Goal: Task Accomplishment & Management: Use online tool/utility

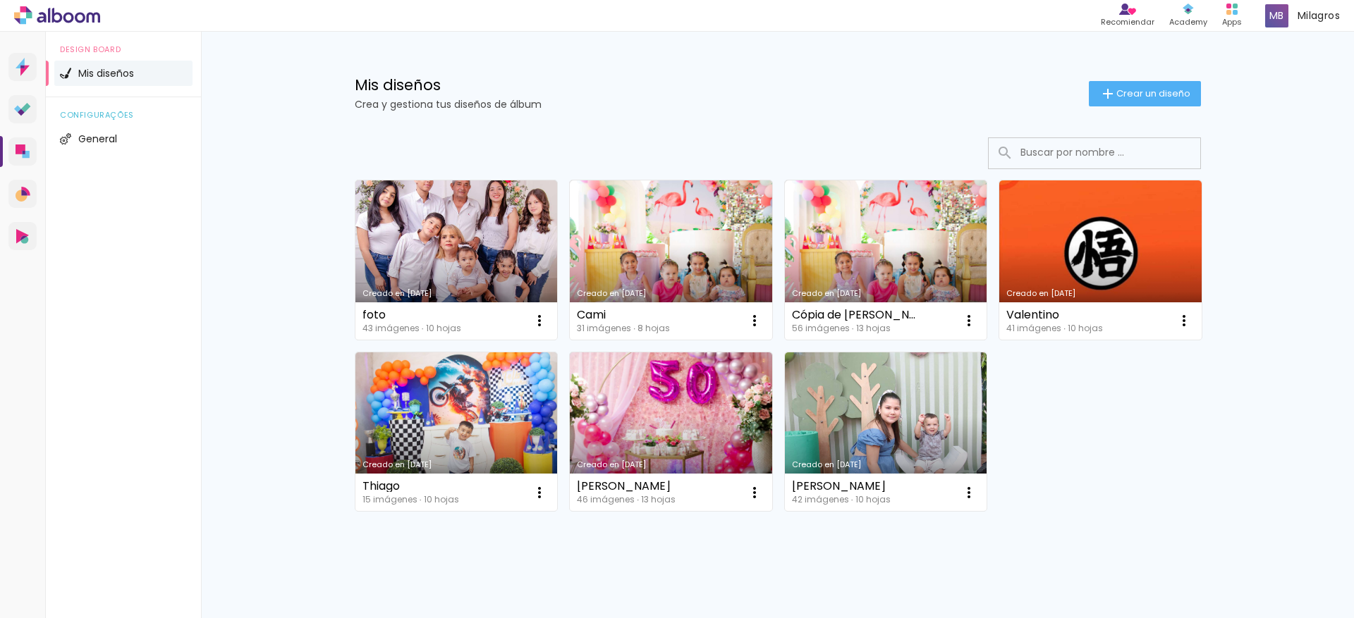
click at [686, 257] on link "Creado en [DATE]" at bounding box center [671, 260] width 202 height 159
click at [489, 224] on link "Creado en [DATE]" at bounding box center [456, 260] width 202 height 159
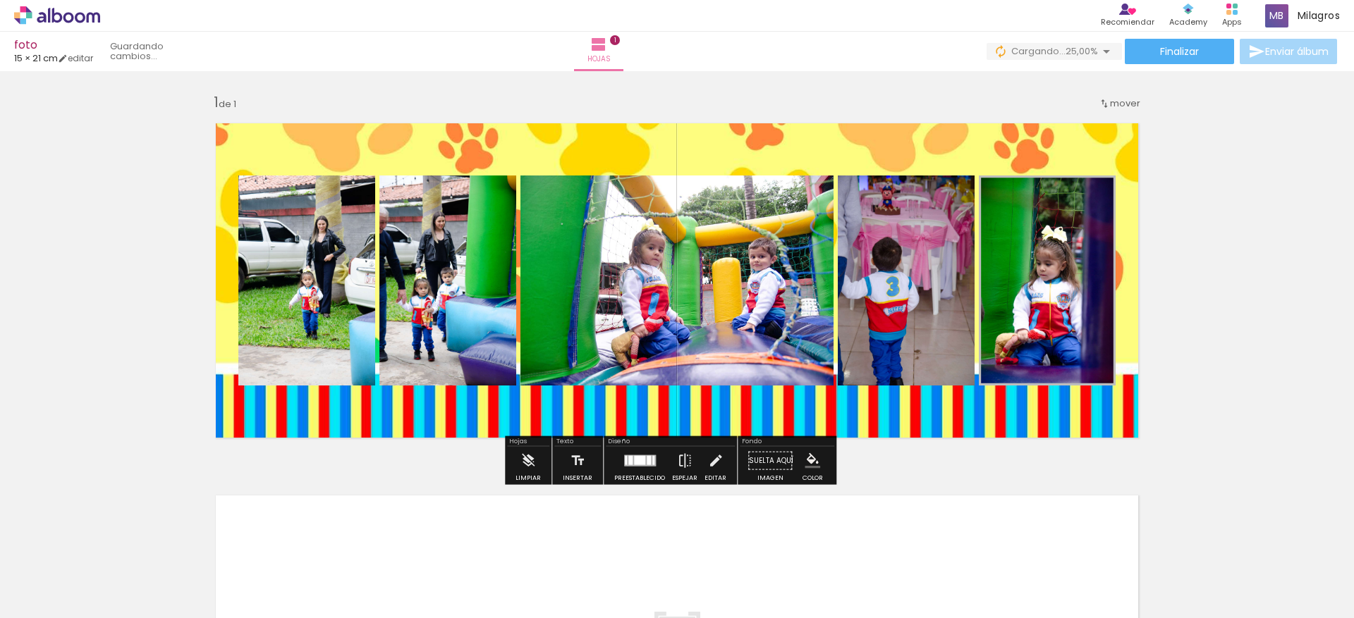
scroll to position [1054, 0]
click at [376, 299] on div at bounding box center [306, 281] width 139 height 210
click at [264, 214] on div at bounding box center [255, 212] width 17 height 14
click at [376, 256] on div at bounding box center [306, 281] width 139 height 210
click at [0, 0] on iron-icon "color picker" at bounding box center [0, 0] width 0 height 0
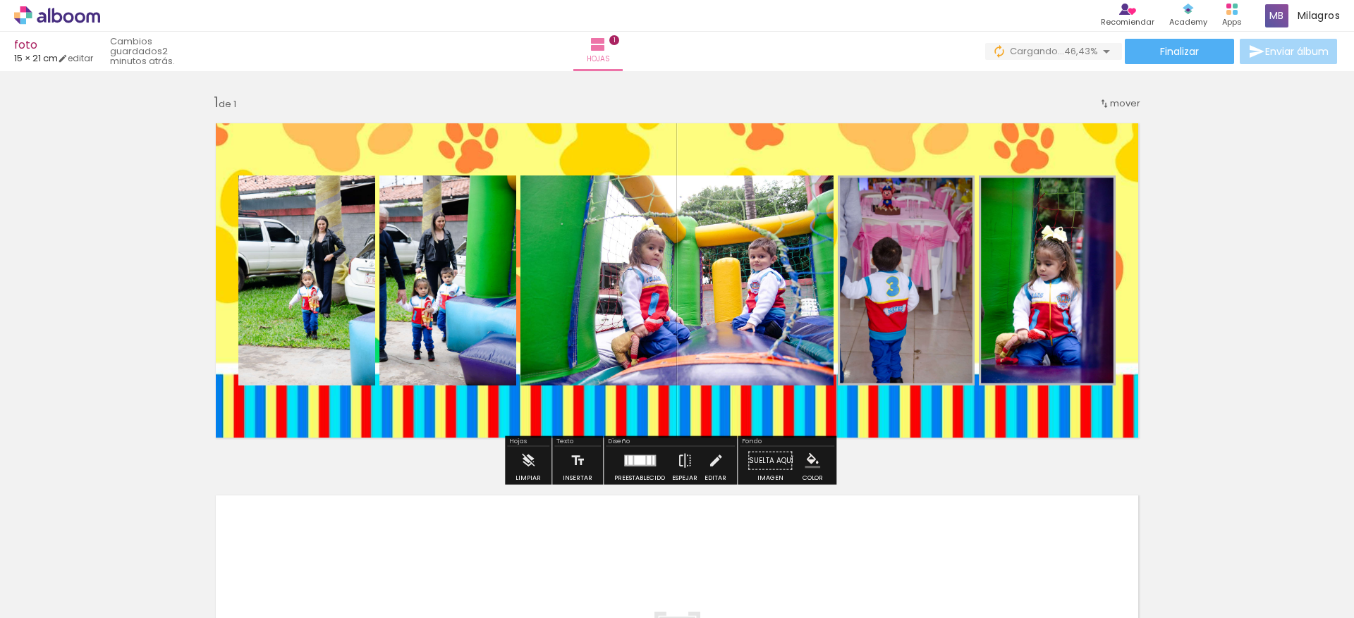
click at [661, 236] on div at bounding box center [676, 281] width 317 height 210
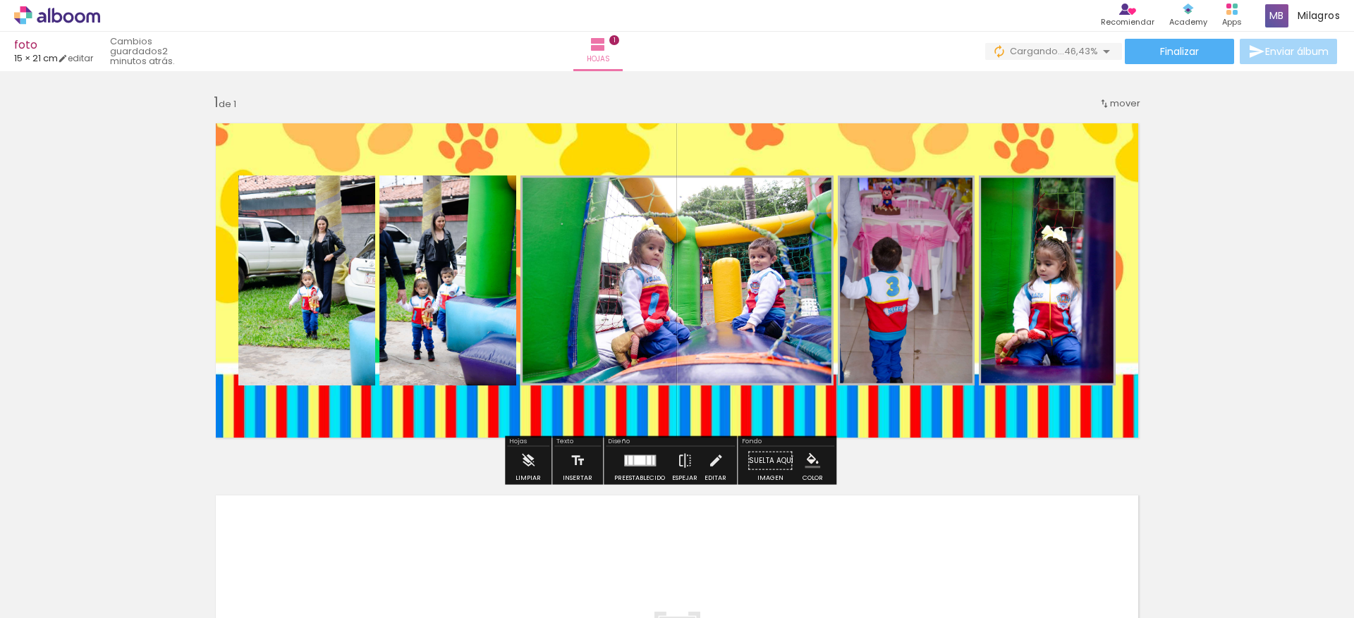
click at [0, 0] on iron-icon "color picker" at bounding box center [0, 0] width 0 height 0
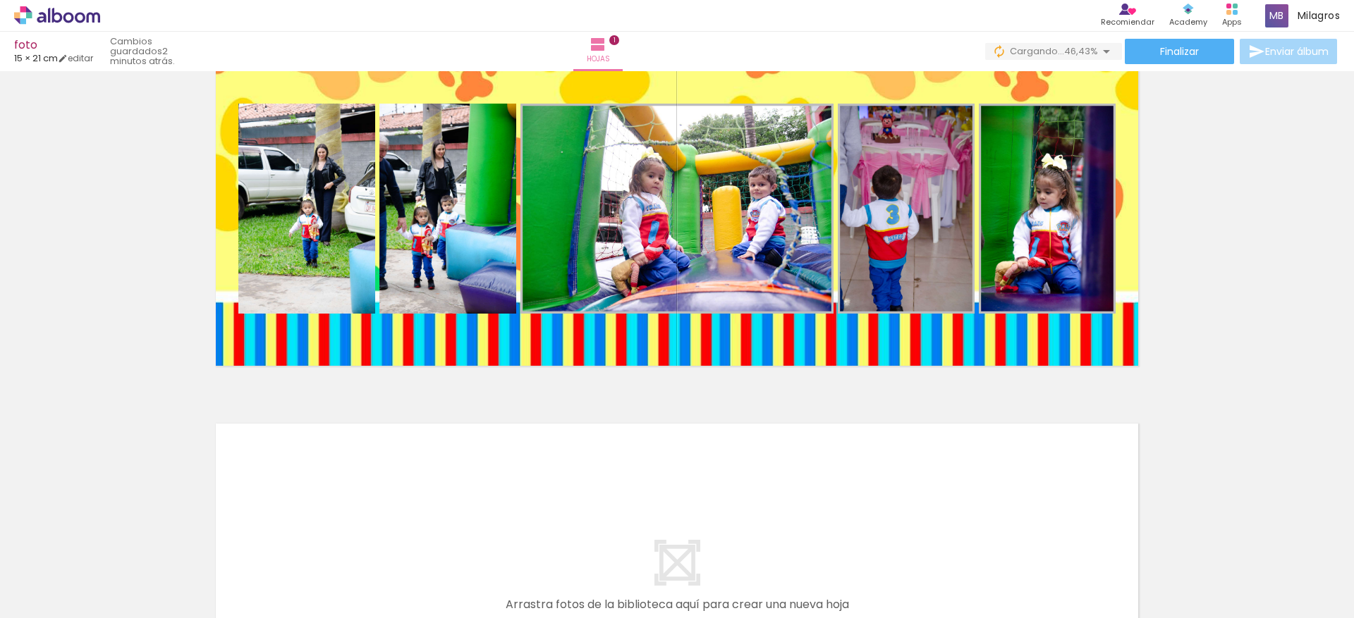
scroll to position [79, 0]
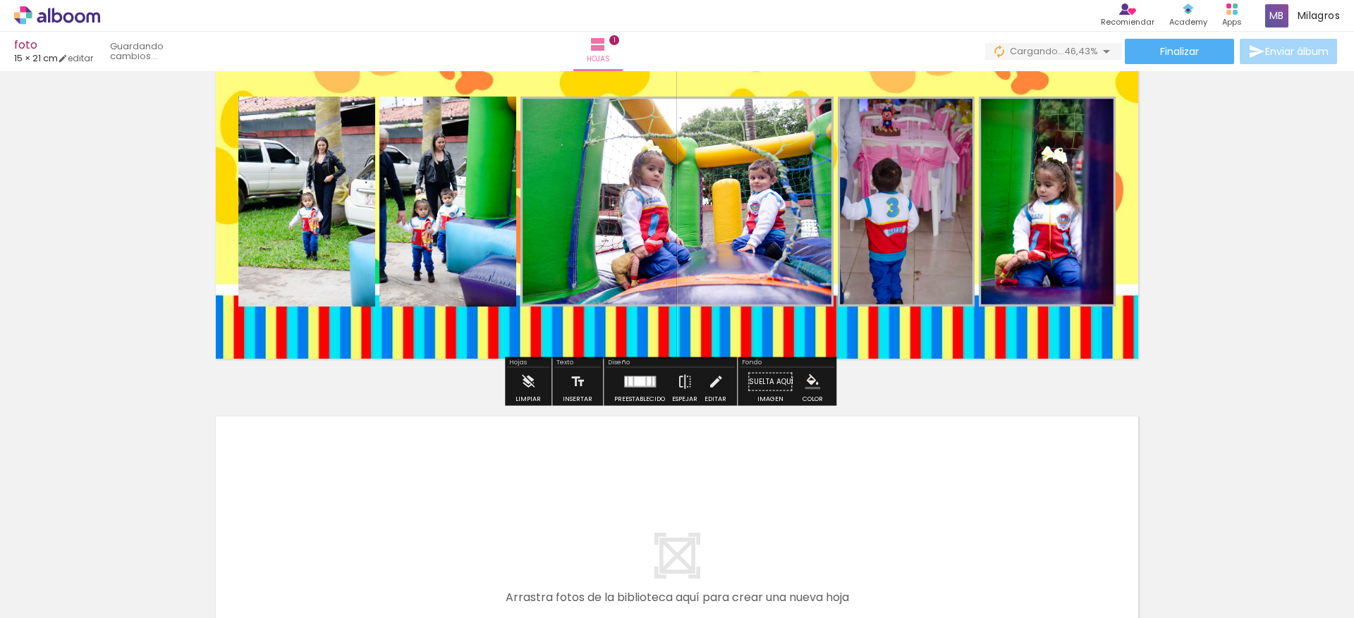
click at [808, 382] on iron-icon "color picker" at bounding box center [813, 382] width 16 height 16
click at [0, 0] on iron-icon "color picker" at bounding box center [0, 0] width 0 height 0
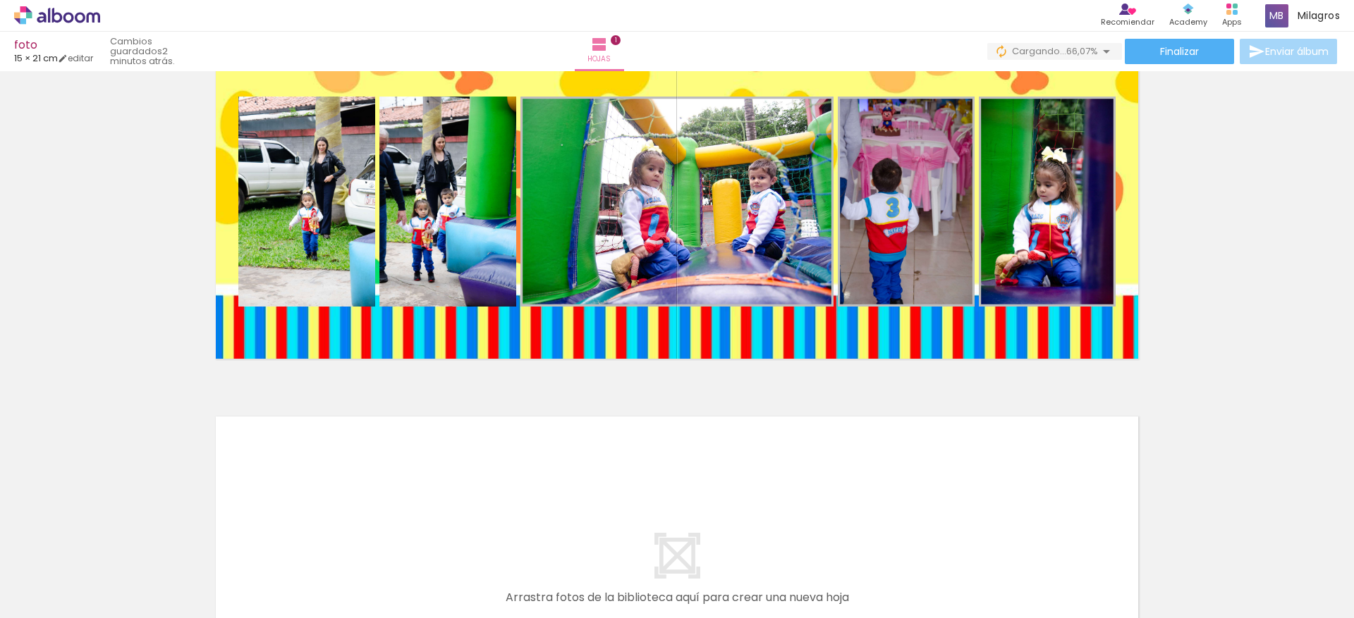
scroll to position [0, 0]
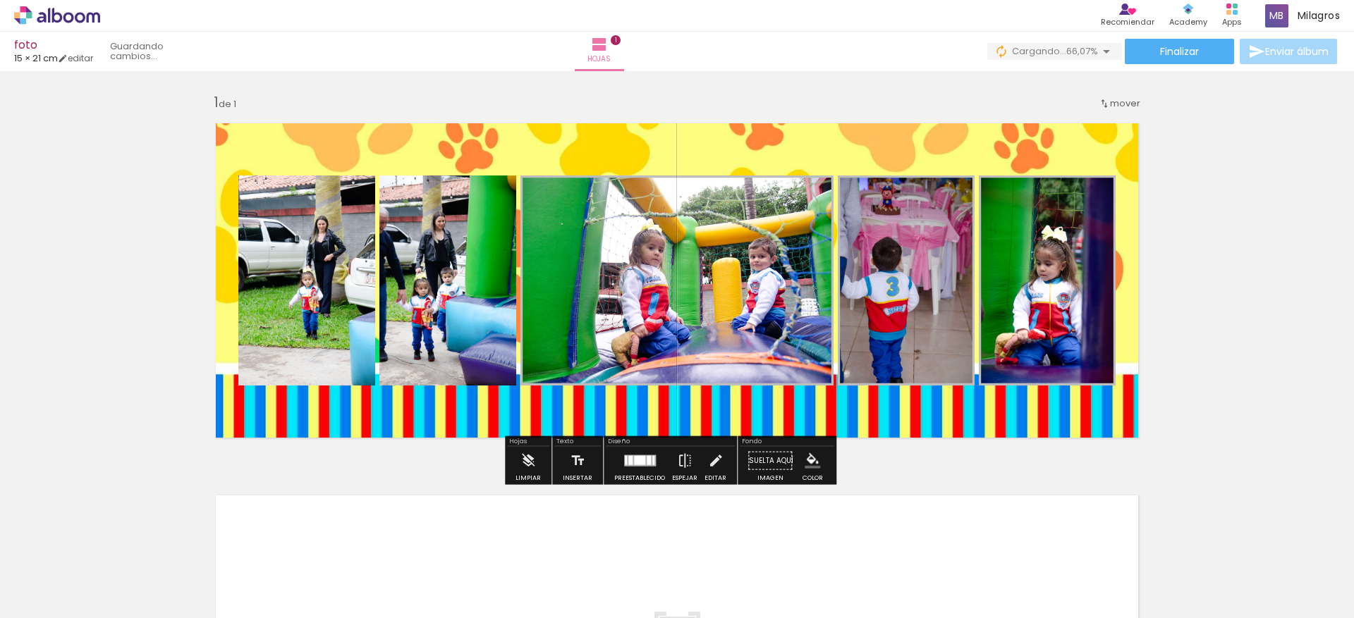
click at [1204, 281] on div "Insertar hoja 1 de 1" at bounding box center [677, 448] width 1354 height 745
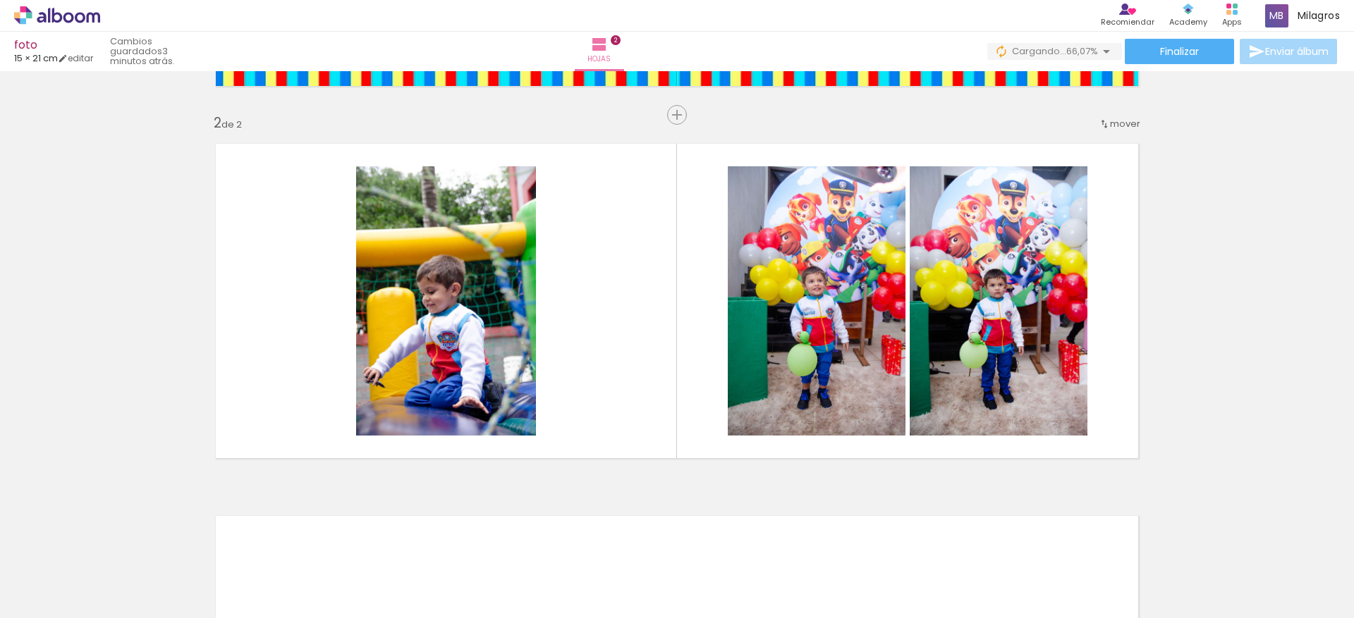
scroll to position [0, 1677]
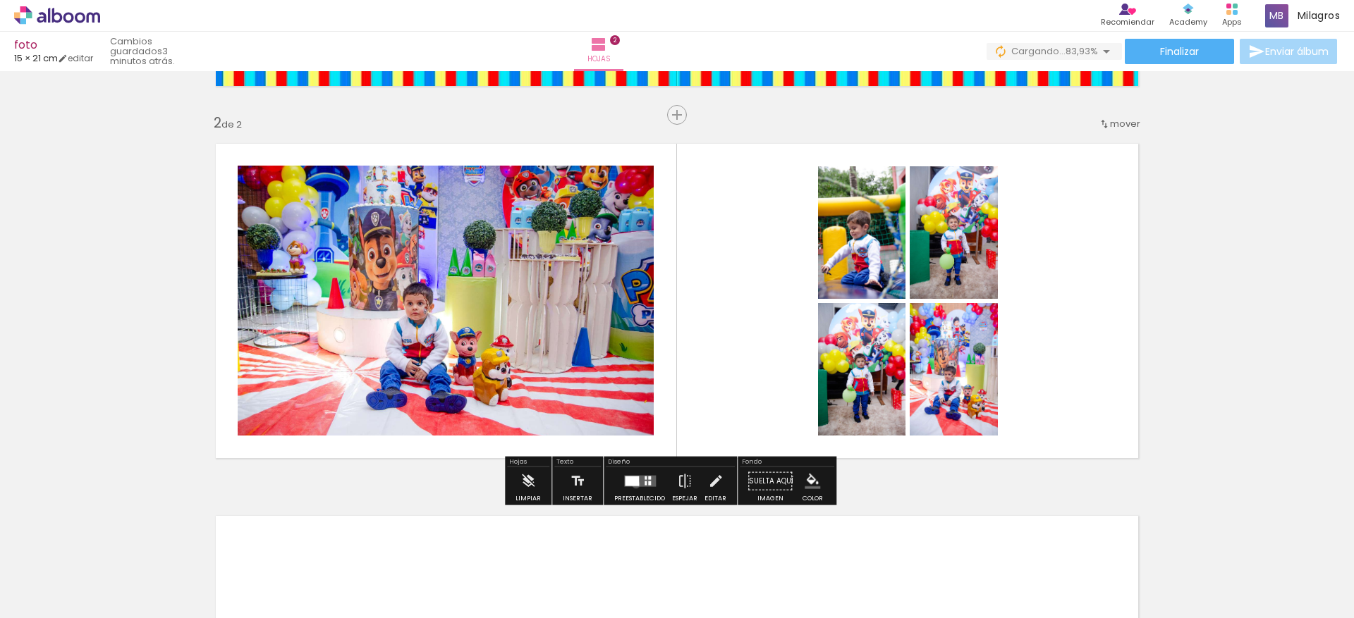
click at [0, 0] on div "Confirmar Cancelar" at bounding box center [0, 0] width 0 height 0
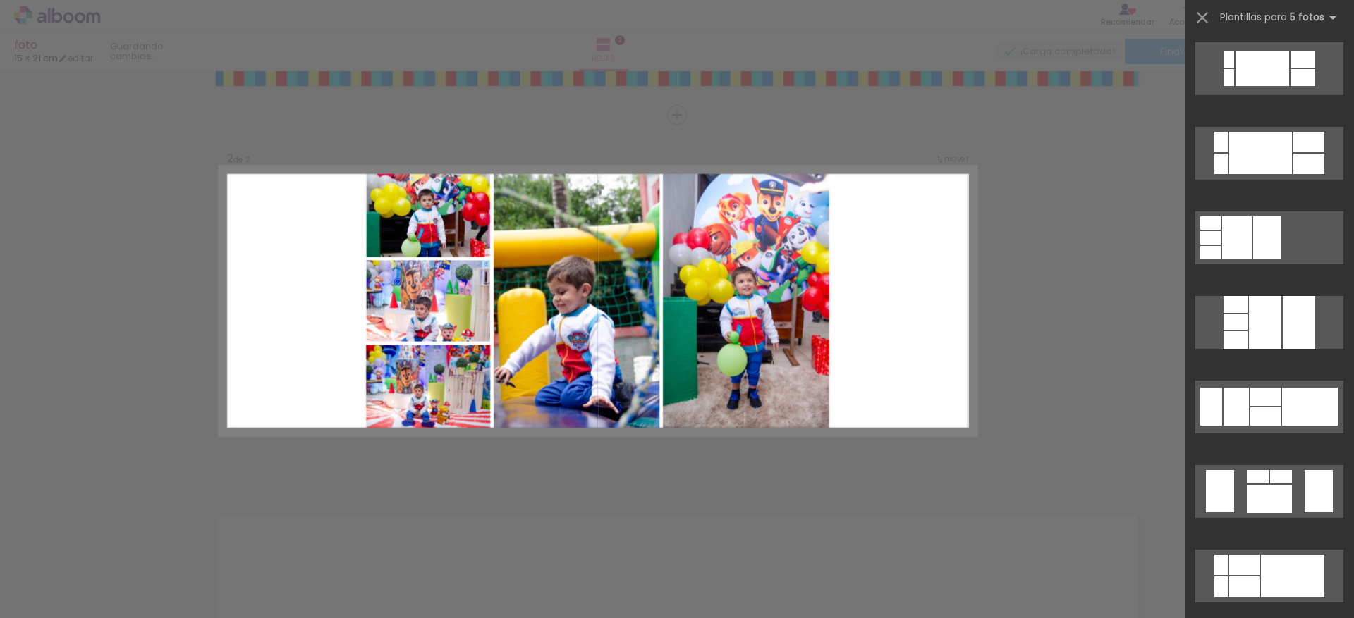
scroll to position [14227, 0]
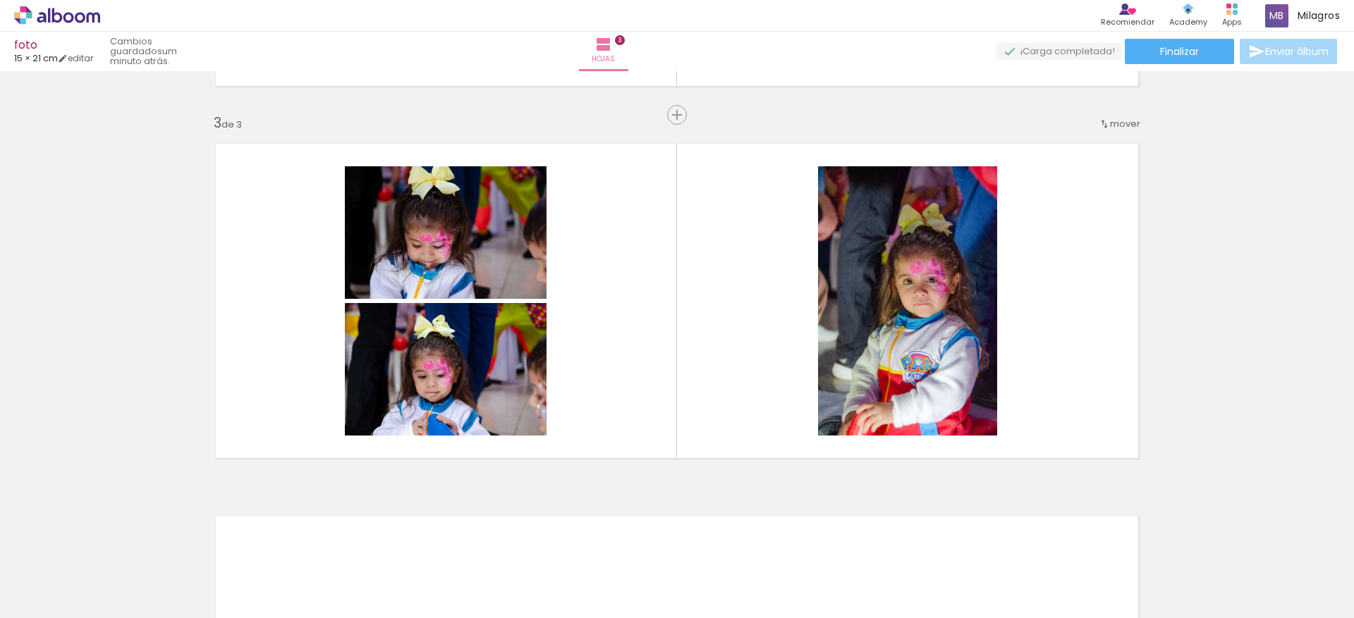
scroll to position [0, 2702]
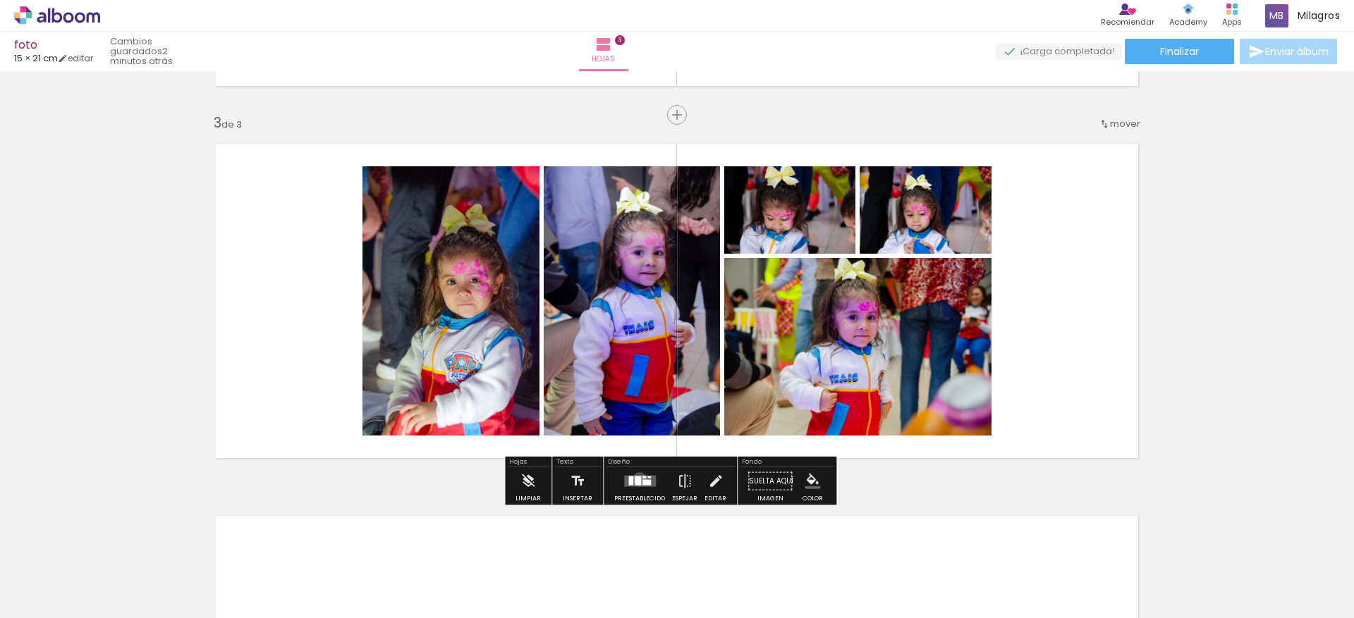
click at [0, 0] on div "Confirmar Cancelar" at bounding box center [0, 0] width 0 height 0
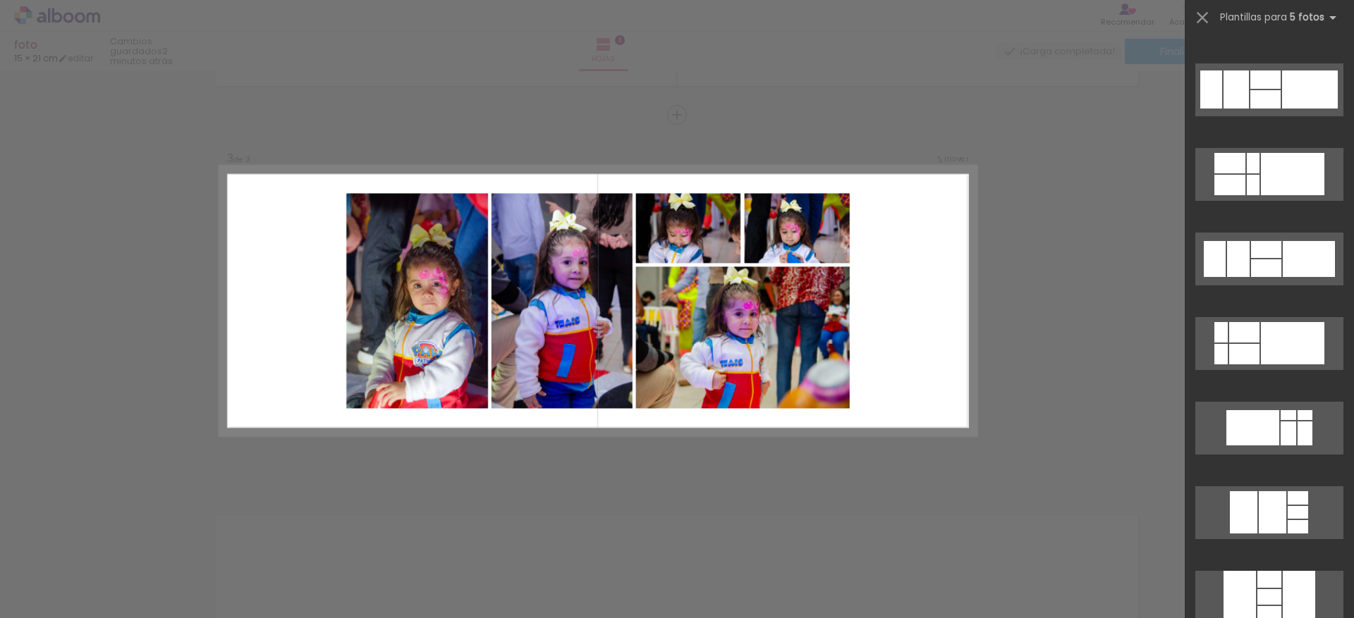
scroll to position [1511, 0]
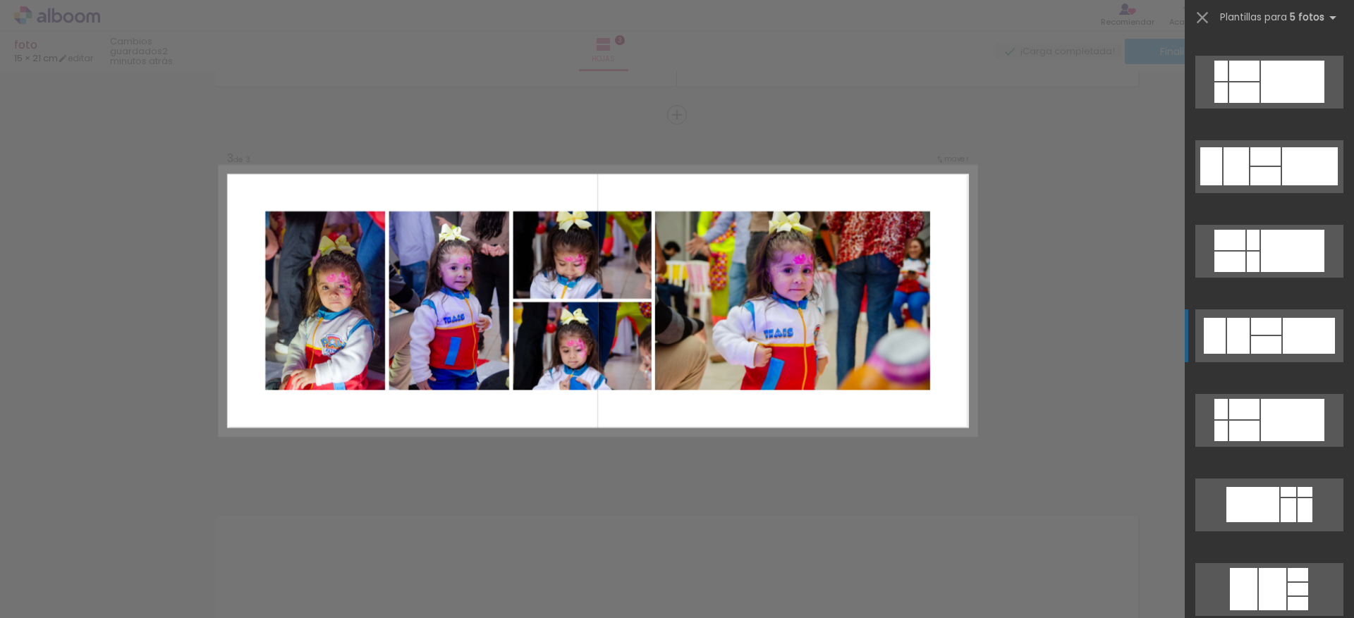
click at [1281, 185] on div at bounding box center [1265, 176] width 30 height 18
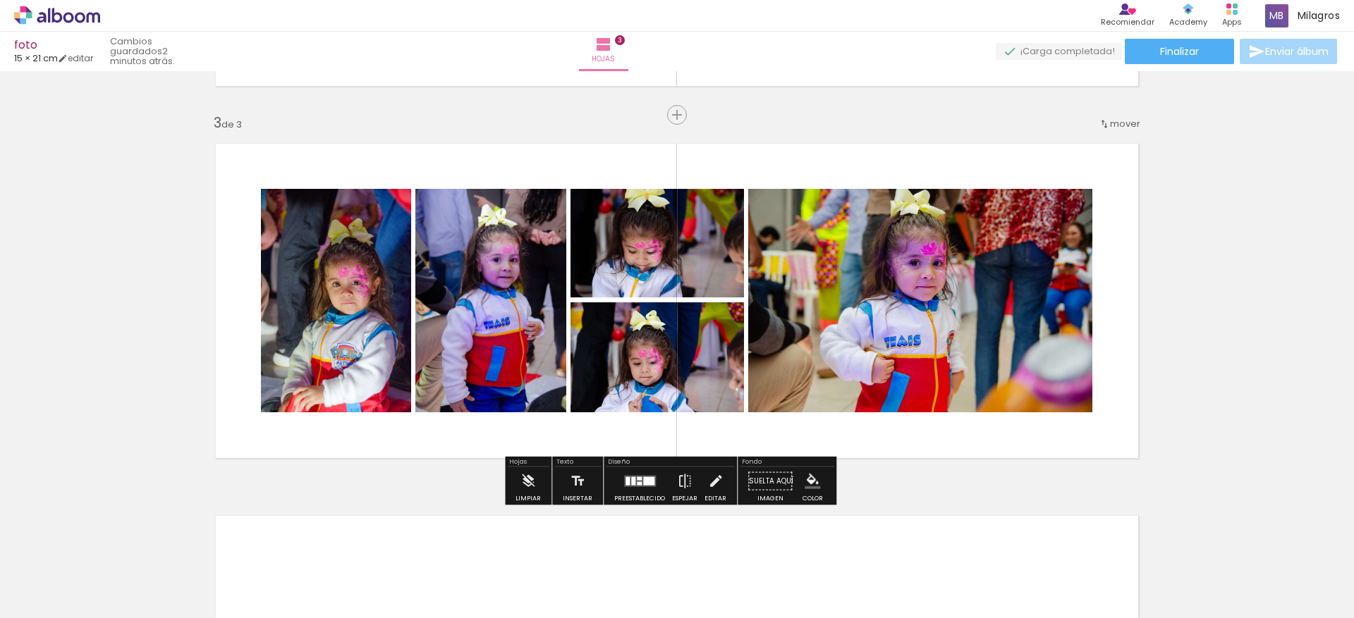
click at [0, 0] on div "Confirmar Cancelar" at bounding box center [0, 0] width 0 height 0
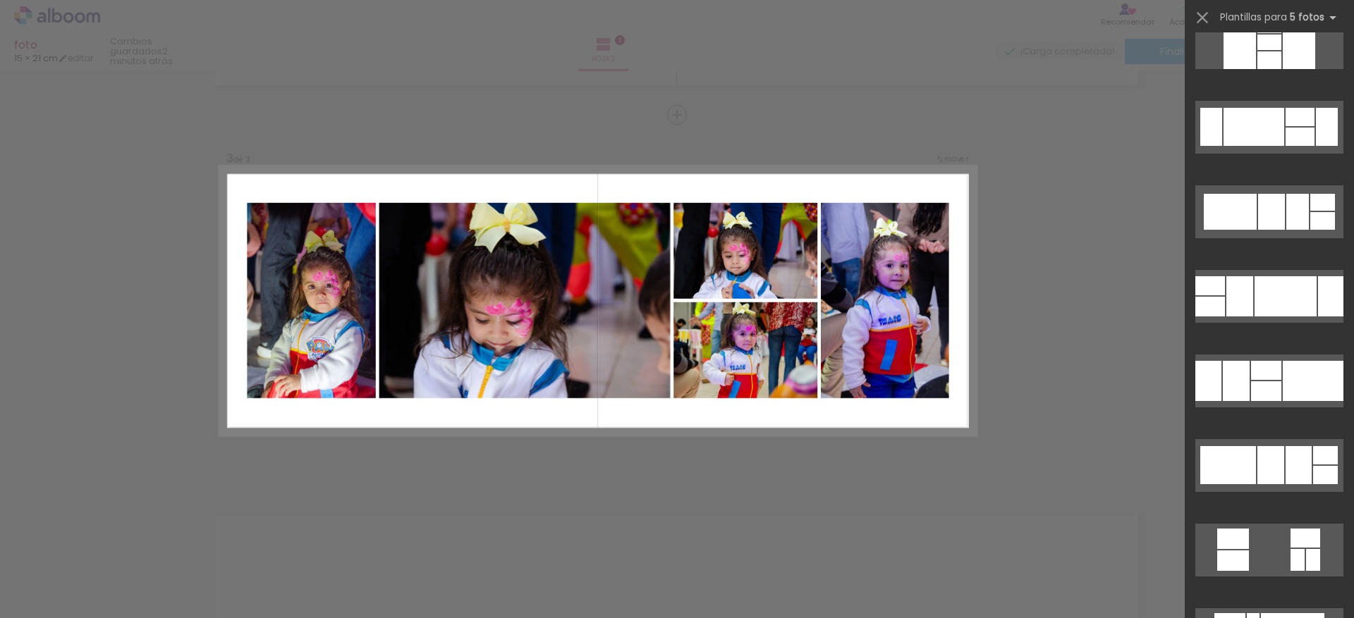
scroll to position [2149, 0]
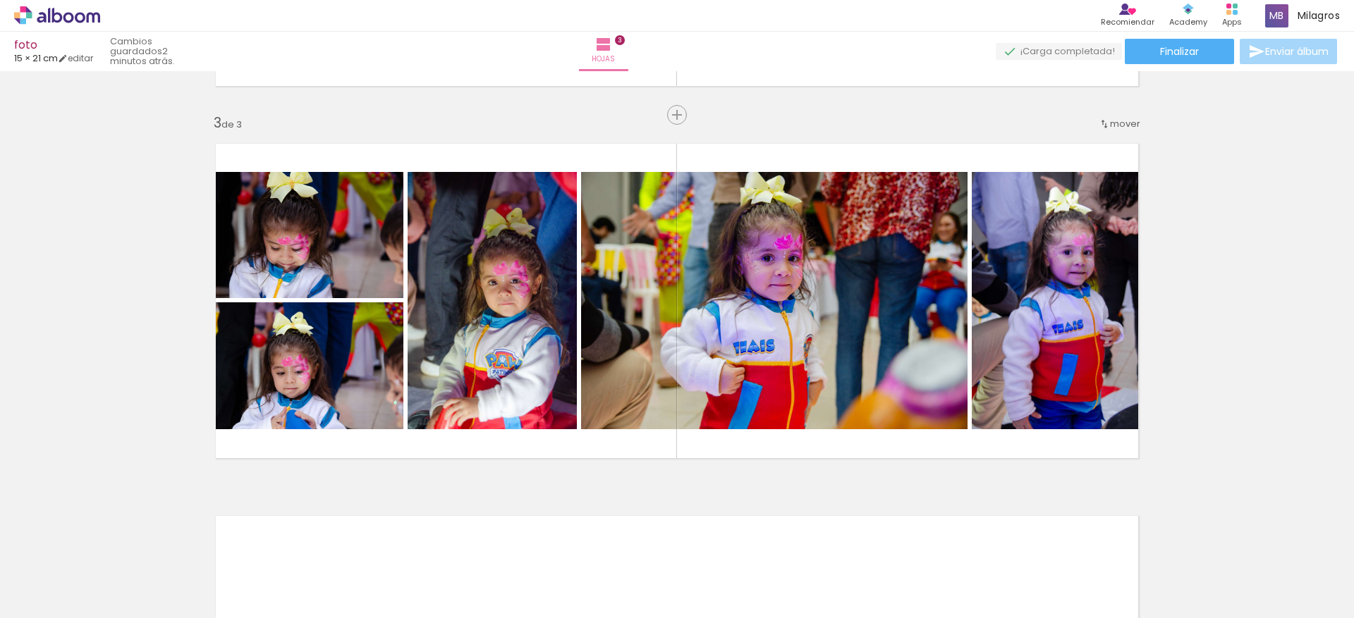
scroll to position [0, 0]
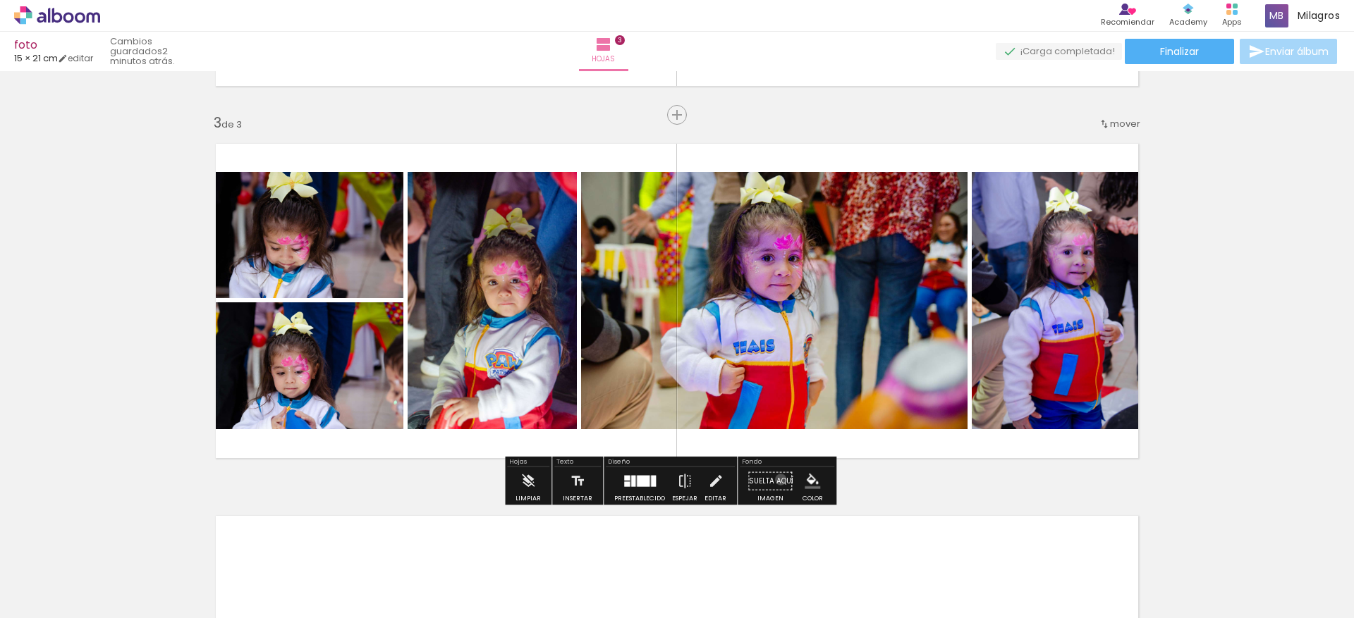
click at [774, 482] on paper-button "Suelta aquí Imagen" at bounding box center [770, 486] width 51 height 36
click at [781, 453] on quentale-layouter at bounding box center [677, 301] width 945 height 337
click at [771, 484] on paper-button "Suelta aquí Imagen" at bounding box center [770, 486] width 51 height 36
click at [766, 480] on paper-button "Suelta aquí Imagen" at bounding box center [770, 486] width 51 height 36
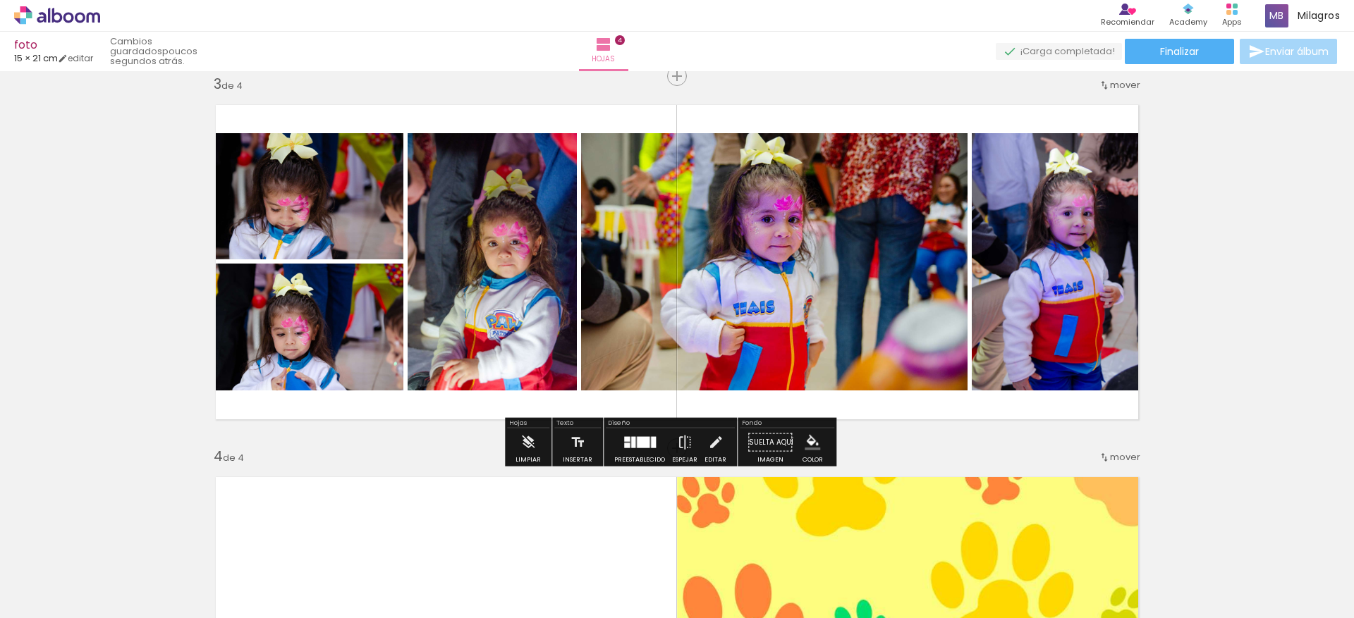
scroll to position [759, 0]
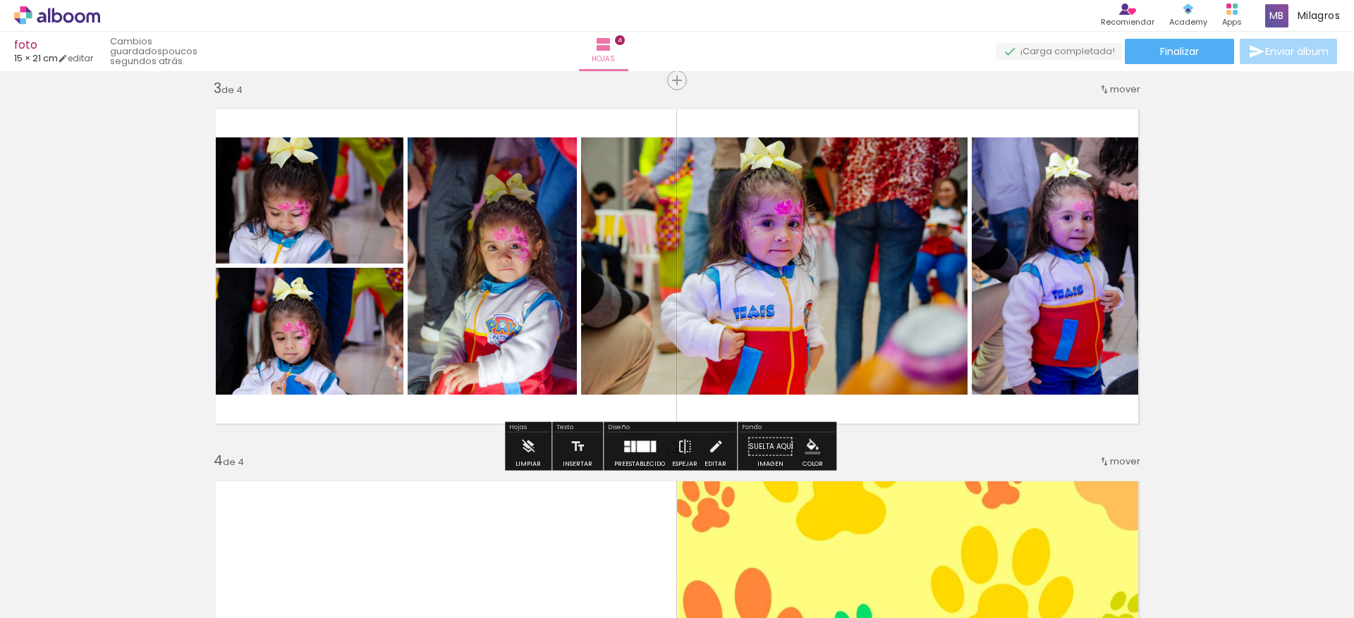
click at [646, 408] on quentale-layouter at bounding box center [677, 266] width 945 height 337
click at [715, 410] on quentale-layouter at bounding box center [677, 266] width 945 height 337
click at [759, 445] on paper-button "Suelta aquí Imagen" at bounding box center [770, 451] width 51 height 36
click at [762, 422] on div "Fondo Suelta aquí Imagen Color" at bounding box center [787, 446] width 99 height 49
click at [767, 425] on div "Fondo" at bounding box center [787, 429] width 94 height 8
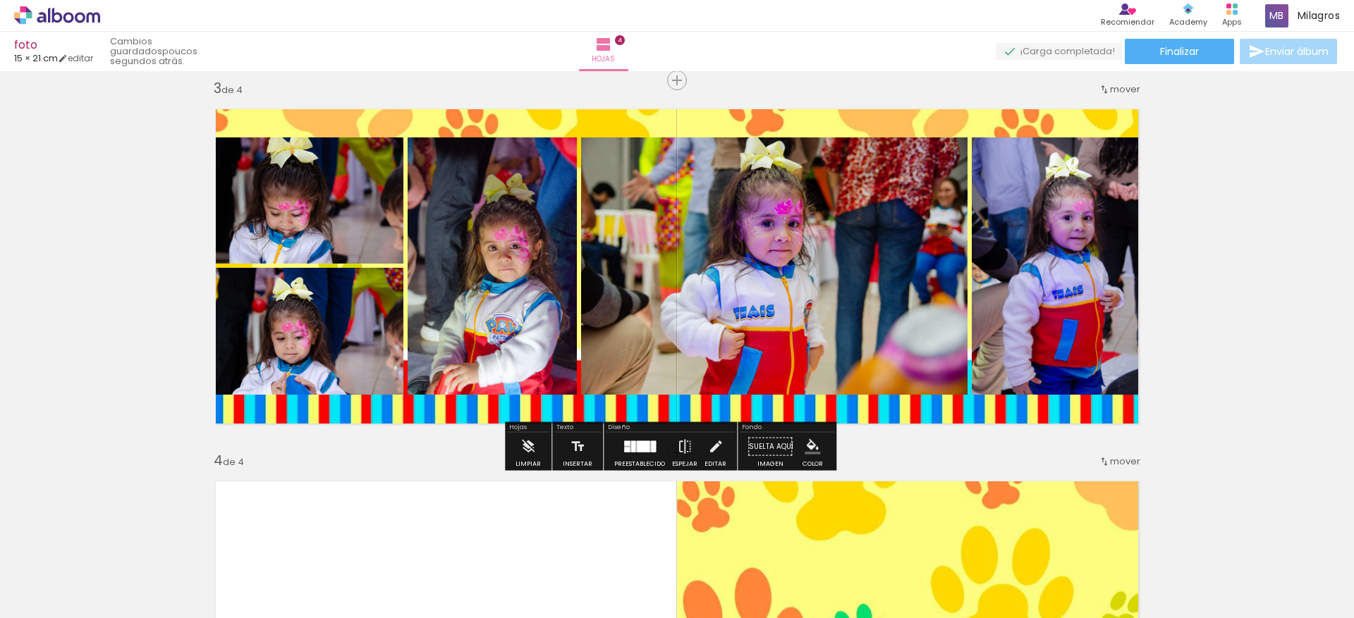
click at [1231, 233] on div "Insertar hoja 1 de 4 Insertar hoja 2 de 4 Insertar hoja 3 de 4 Insertar hoja 4 …" at bounding box center [677, 248] width 1354 height 1862
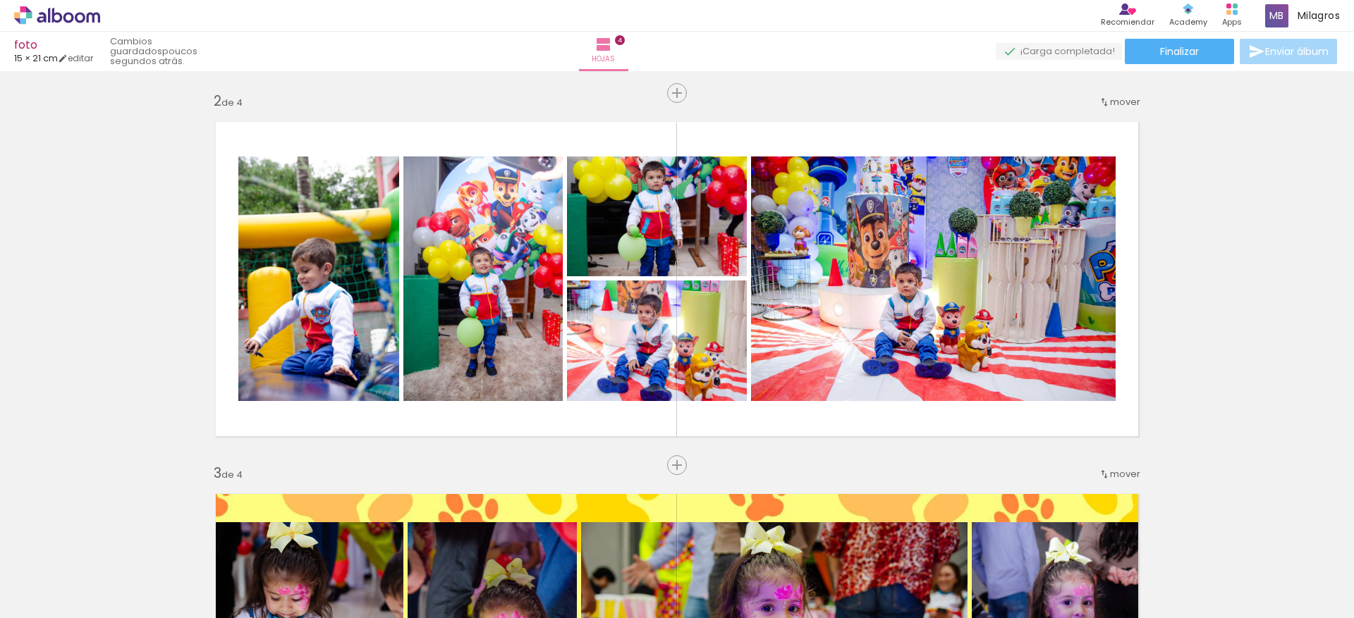
scroll to position [351, 0]
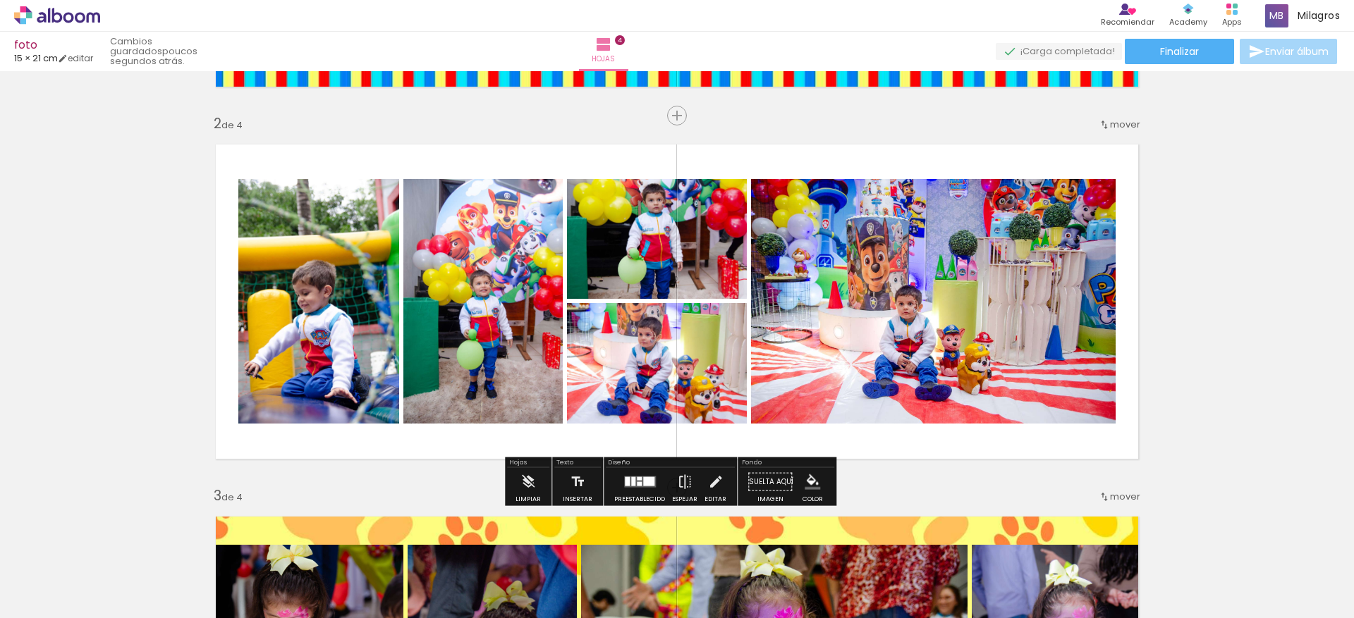
click at [1048, 441] on quentale-layouter at bounding box center [677, 301] width 945 height 337
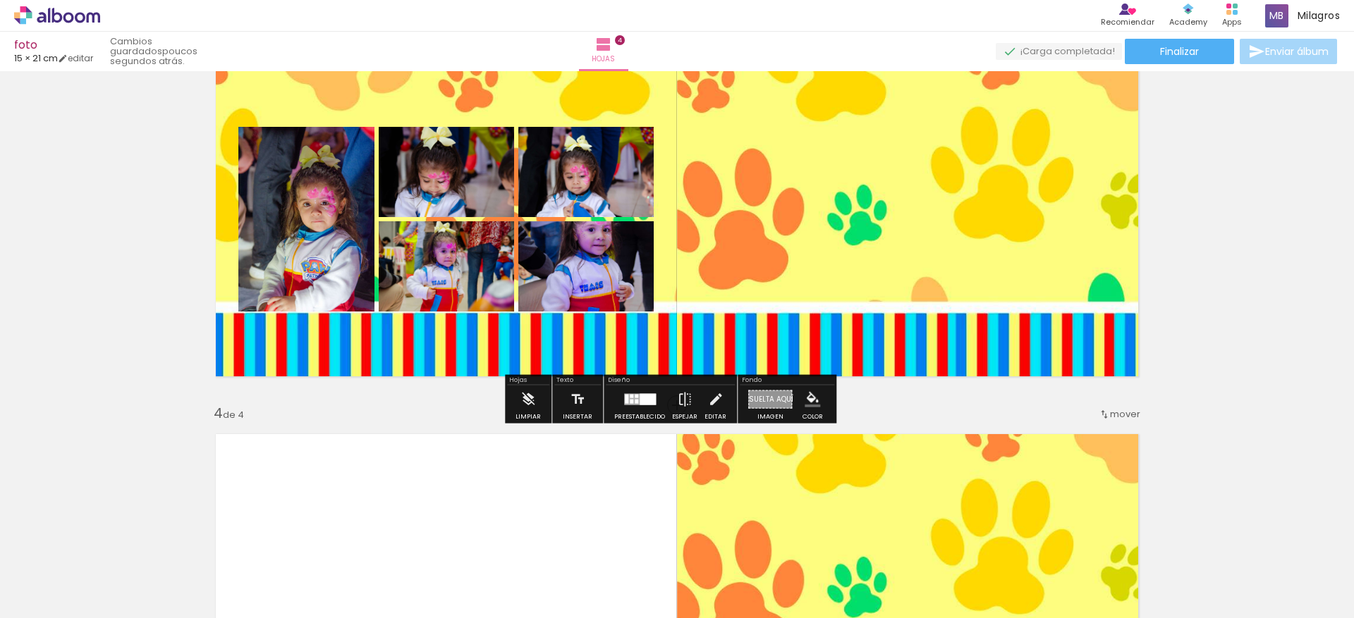
scroll to position [780, 0]
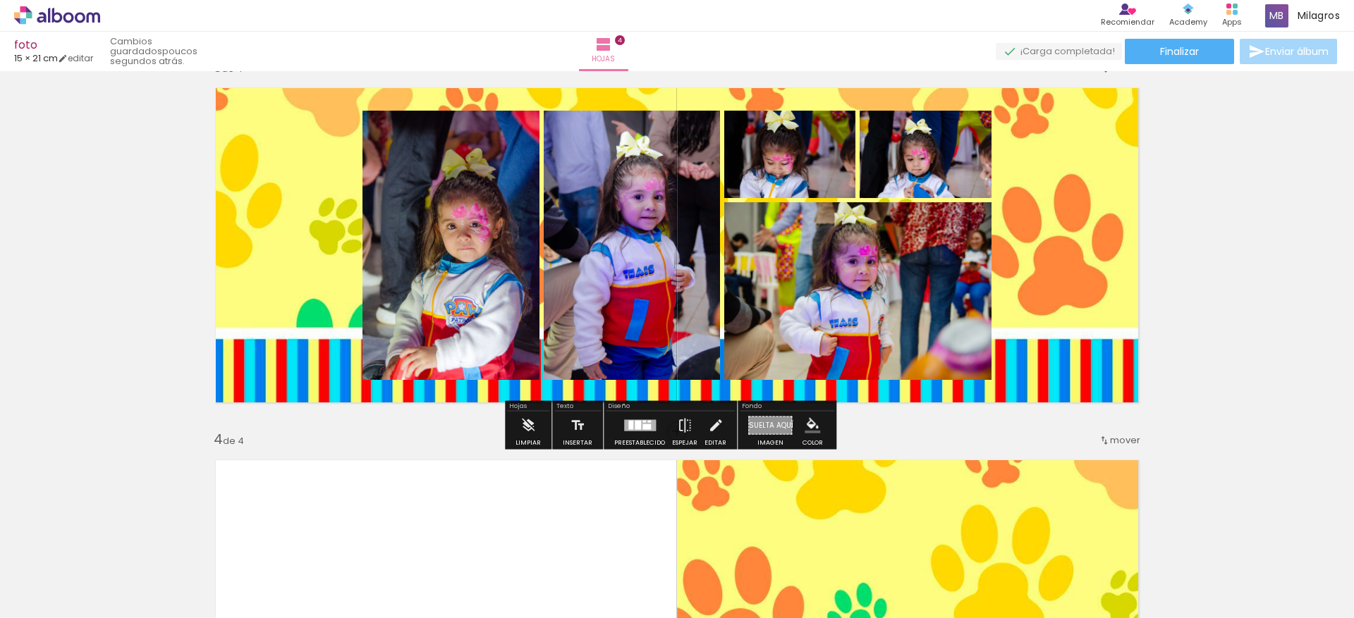
click at [0, 0] on div "Confirmar Cancelar" at bounding box center [0, 0] width 0 height 0
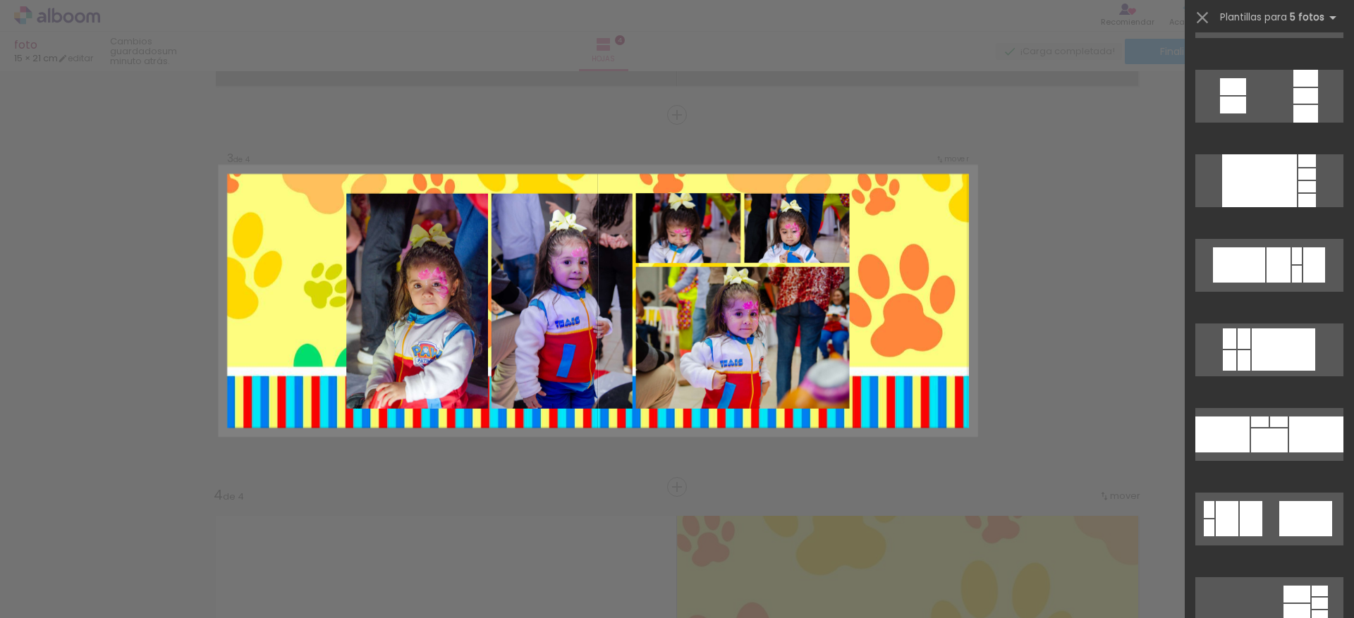
scroll to position [24168, 0]
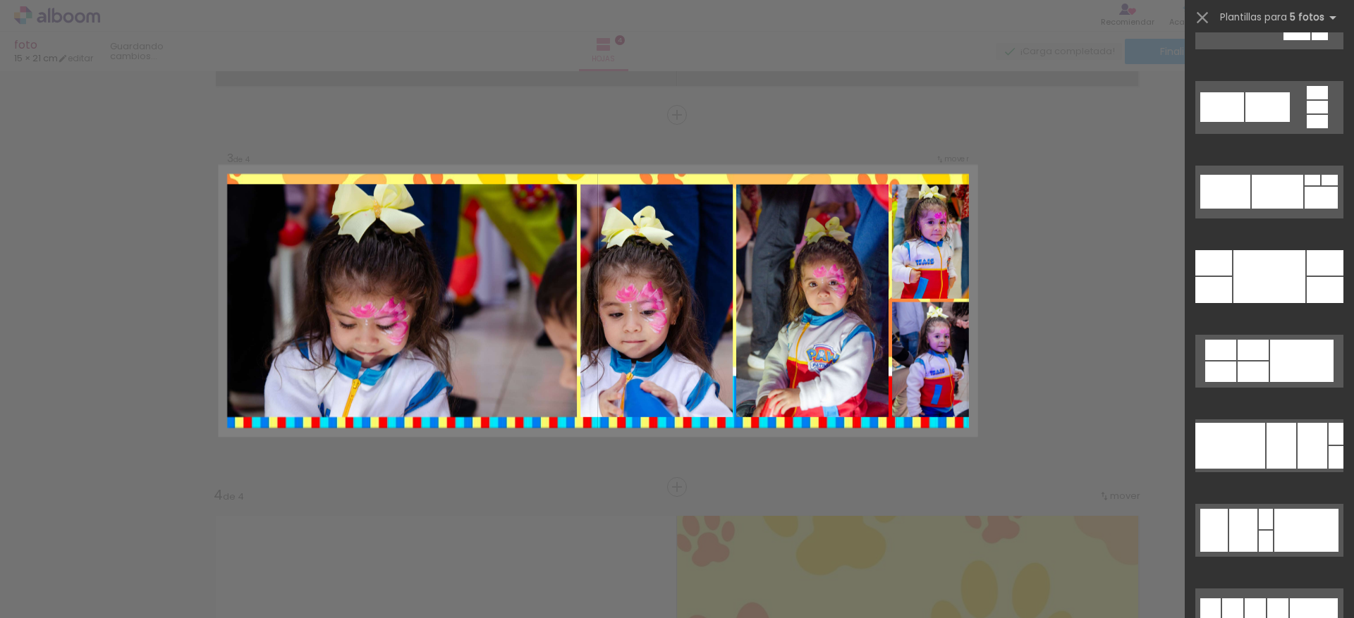
scroll to position [24672, 0]
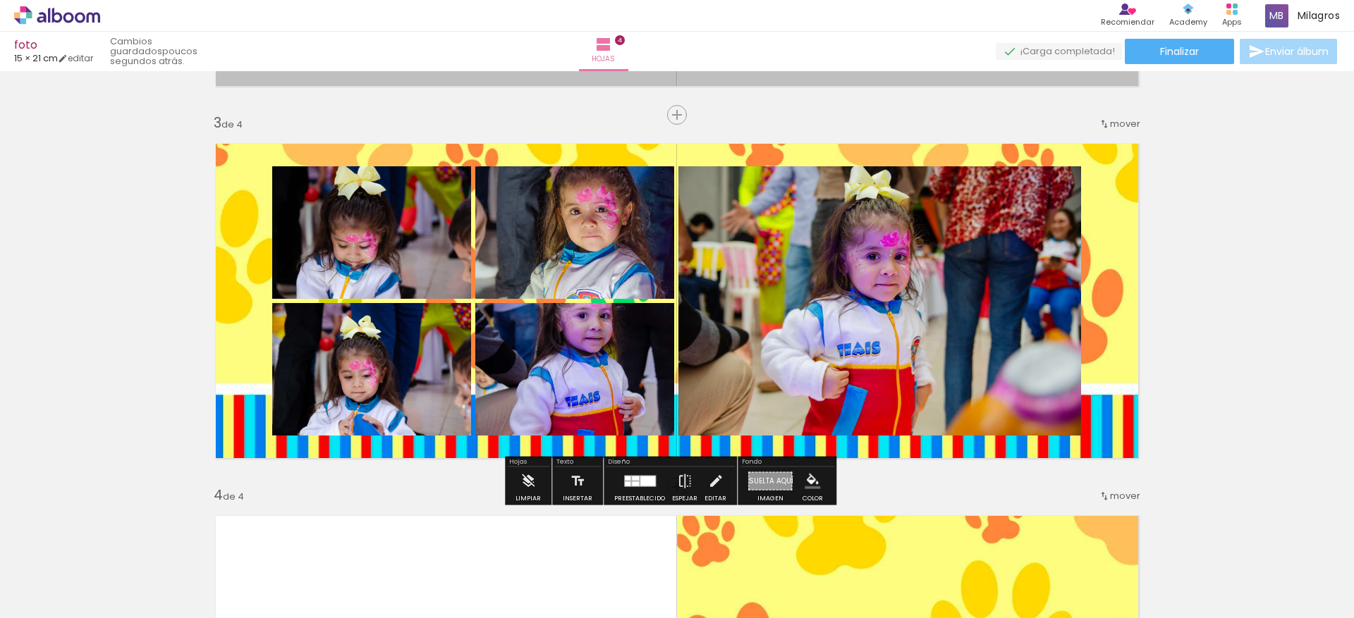
click at [0, 0] on div "Confirmar Cancelar" at bounding box center [0, 0] width 0 height 0
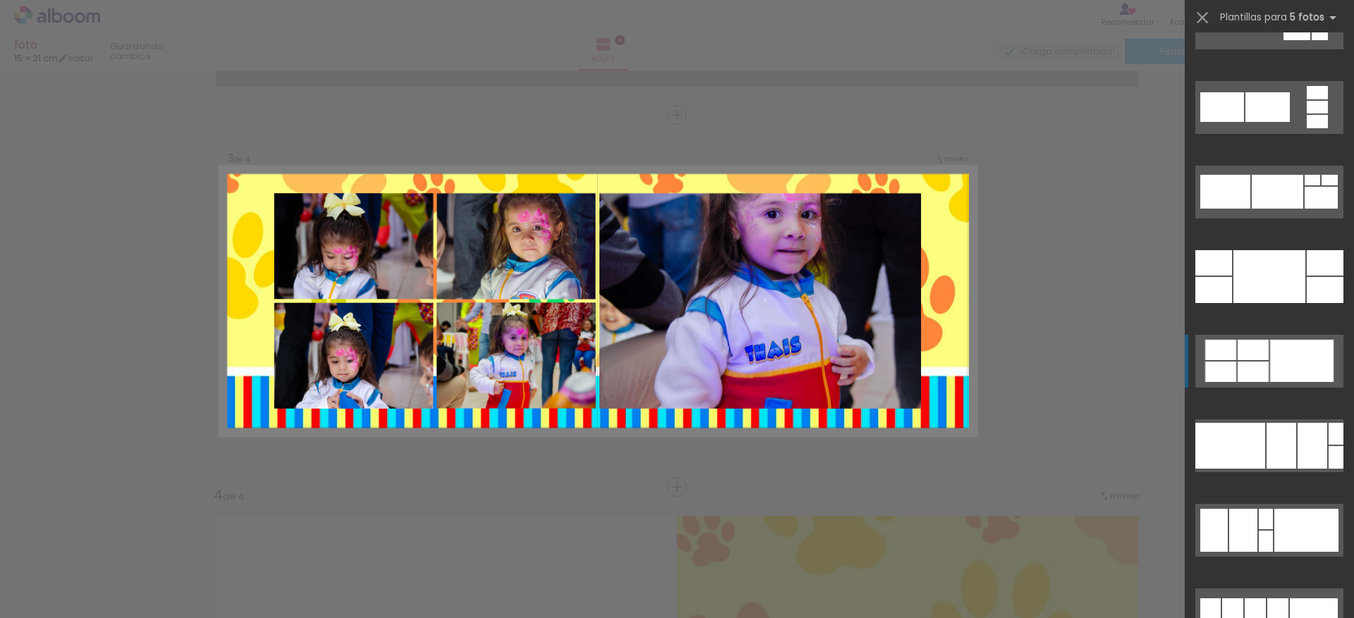
scroll to position [24964, 0]
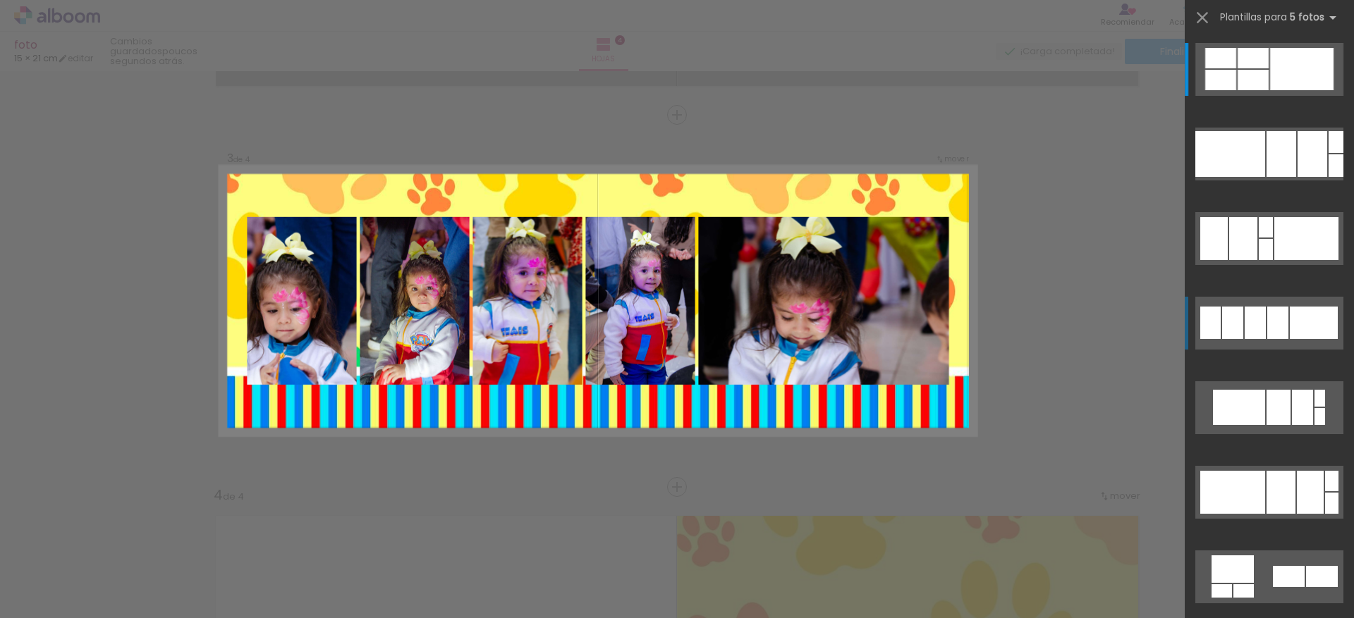
click at [1278, 331] on div at bounding box center [1277, 323] width 21 height 32
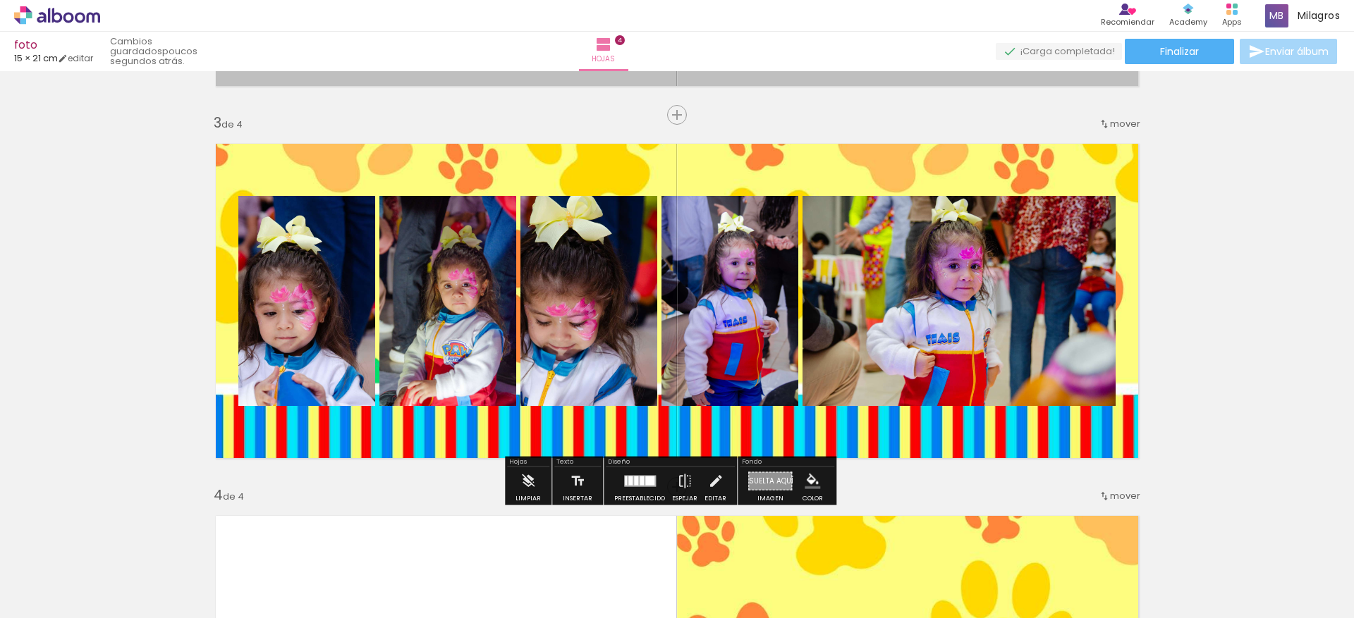
click at [590, 341] on div at bounding box center [588, 301] width 317 height 210
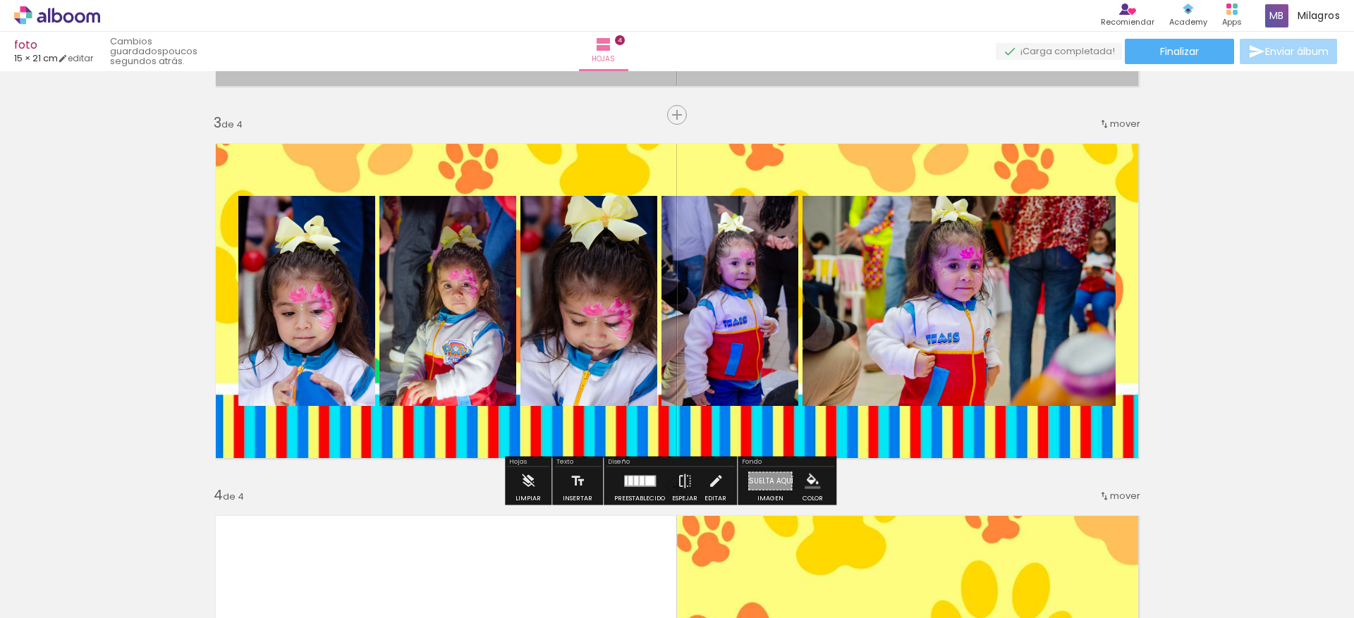
click at [0, 0] on div "Confirmar Cancelar" at bounding box center [0, 0] width 0 height 0
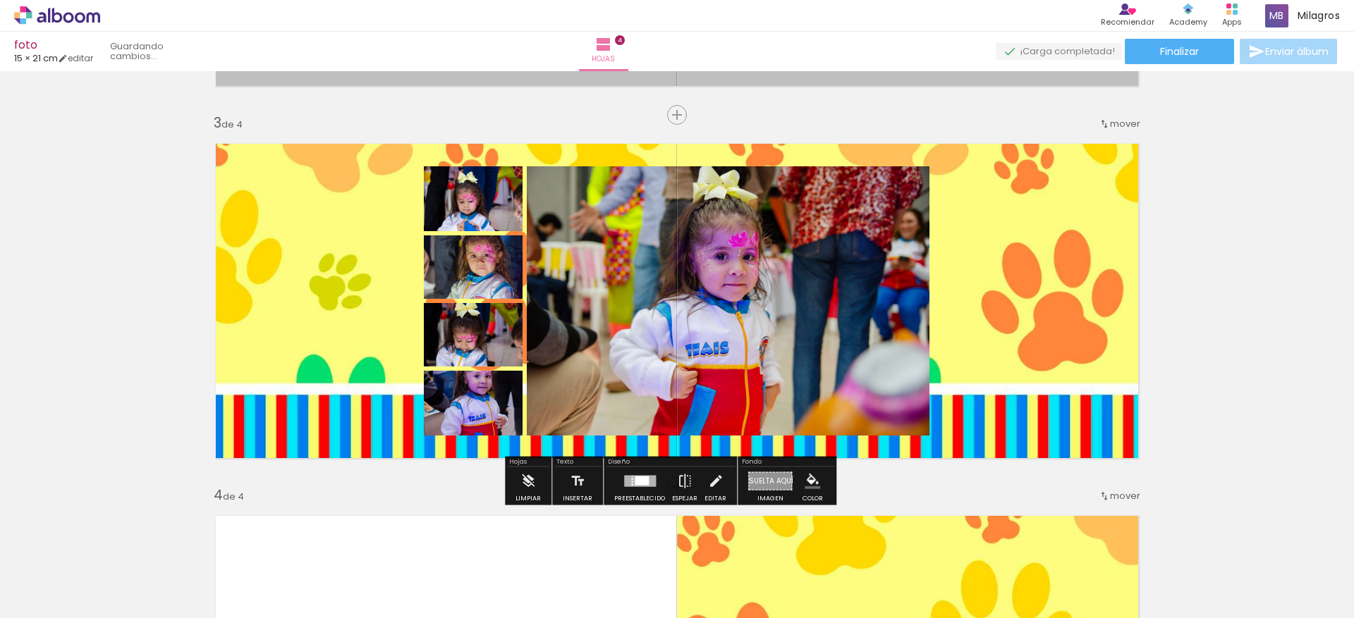
scroll to position [677, 0]
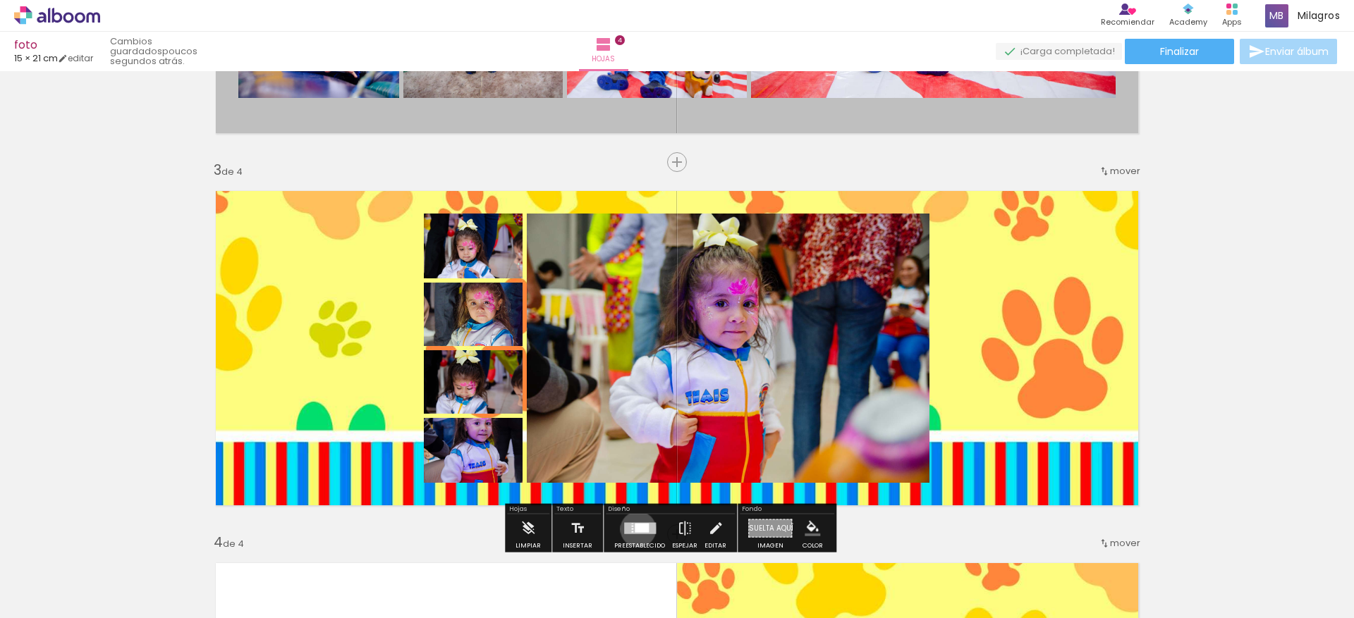
click at [0, 0] on div "Confirmar Cancelar" at bounding box center [0, 0] width 0 height 0
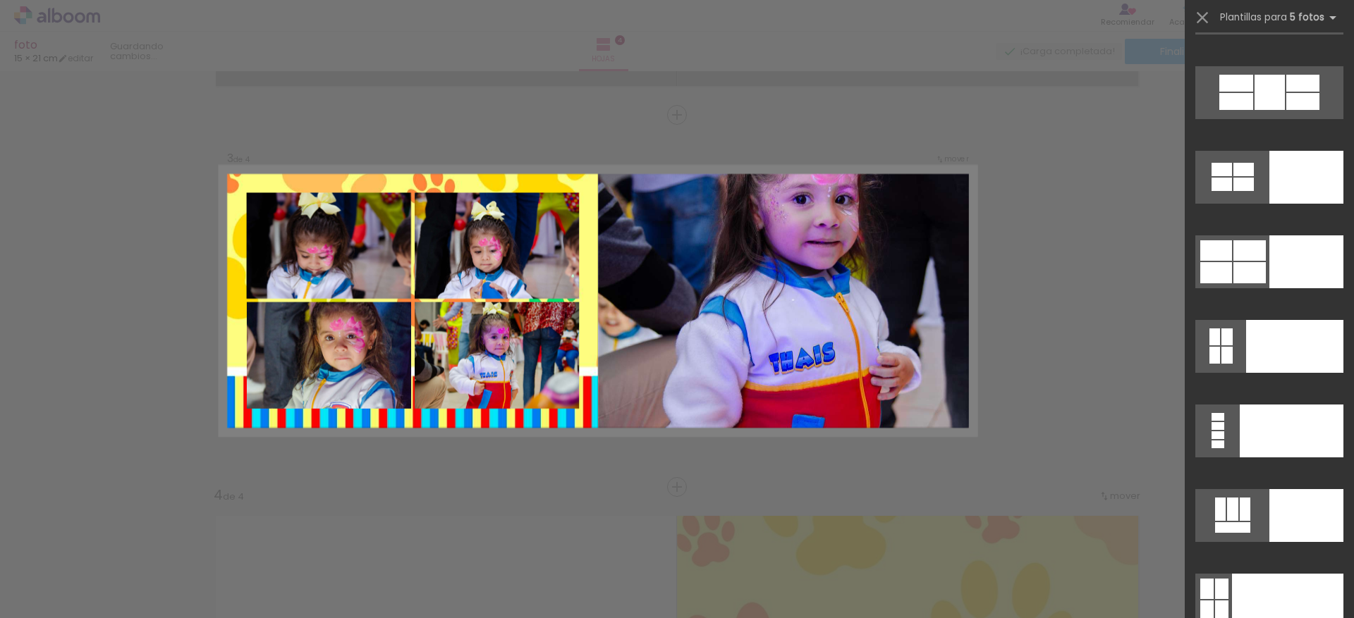
scroll to position [36303, 0]
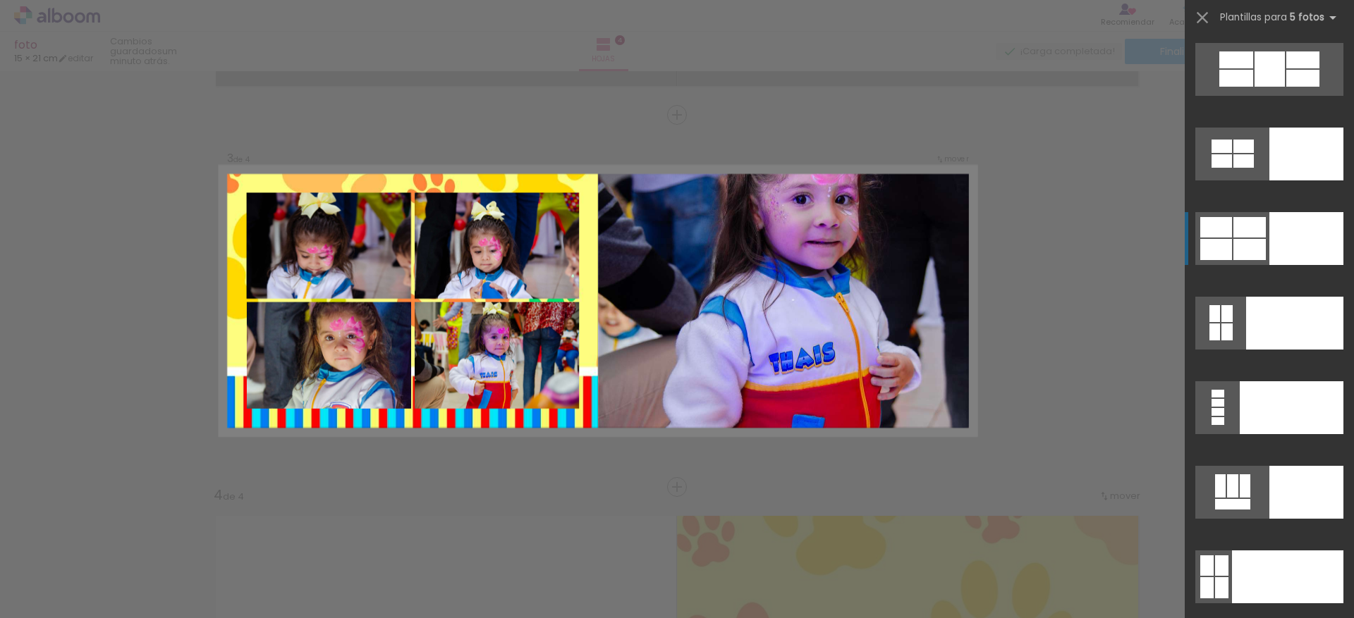
click at [1293, 382] on div at bounding box center [1292, 408] width 104 height 53
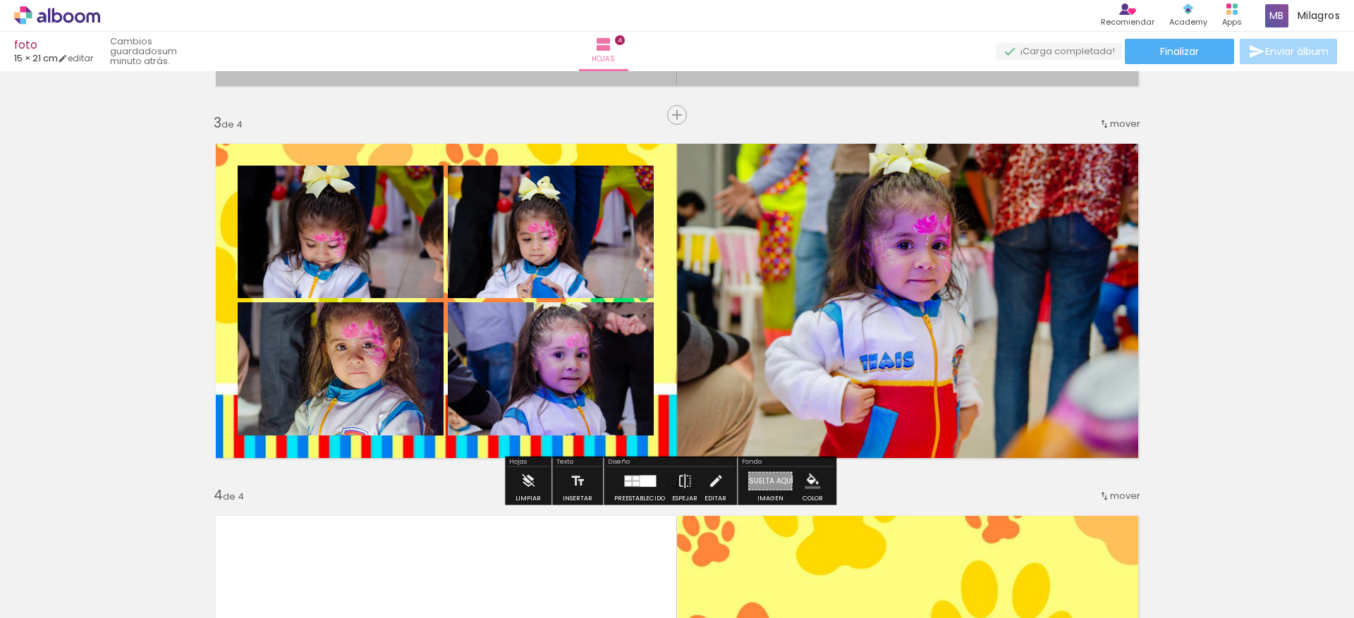
click at [1273, 303] on div "Insertar hoja 1 de 4 Insertar hoja 2 de 4 Insertar hoja 3 de 4 Insertar hoja 4 …" at bounding box center [677, 283] width 1354 height 1862
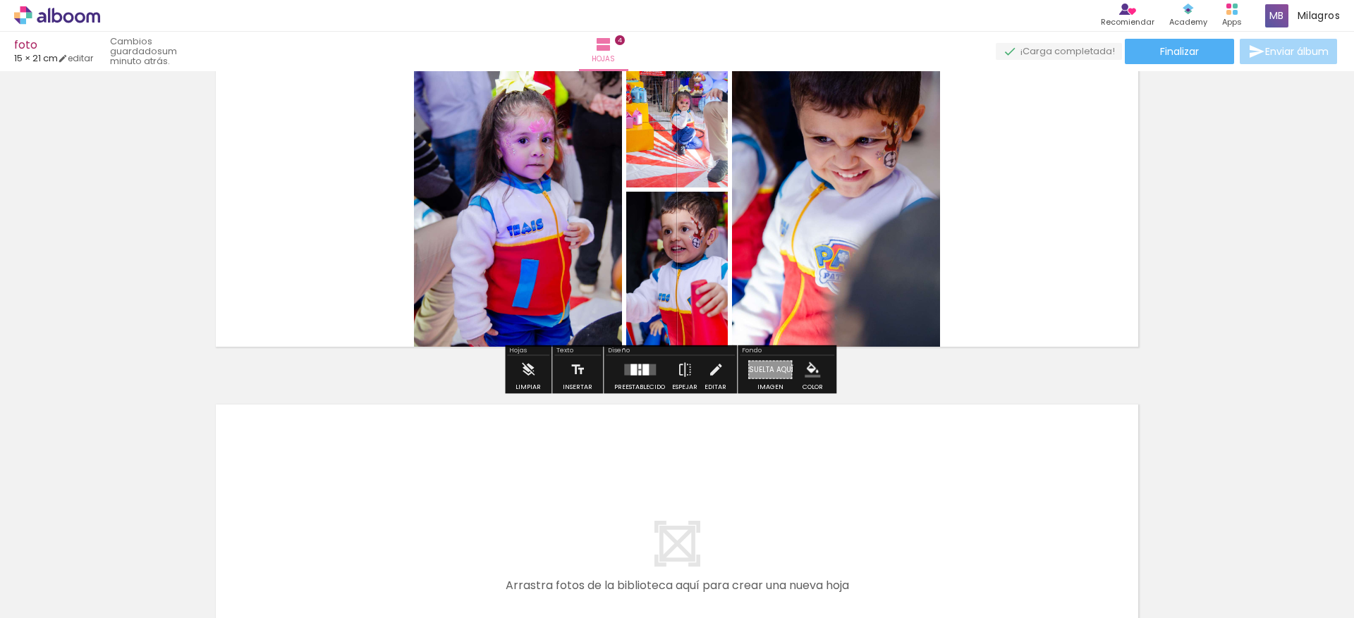
scroll to position [0, 2923]
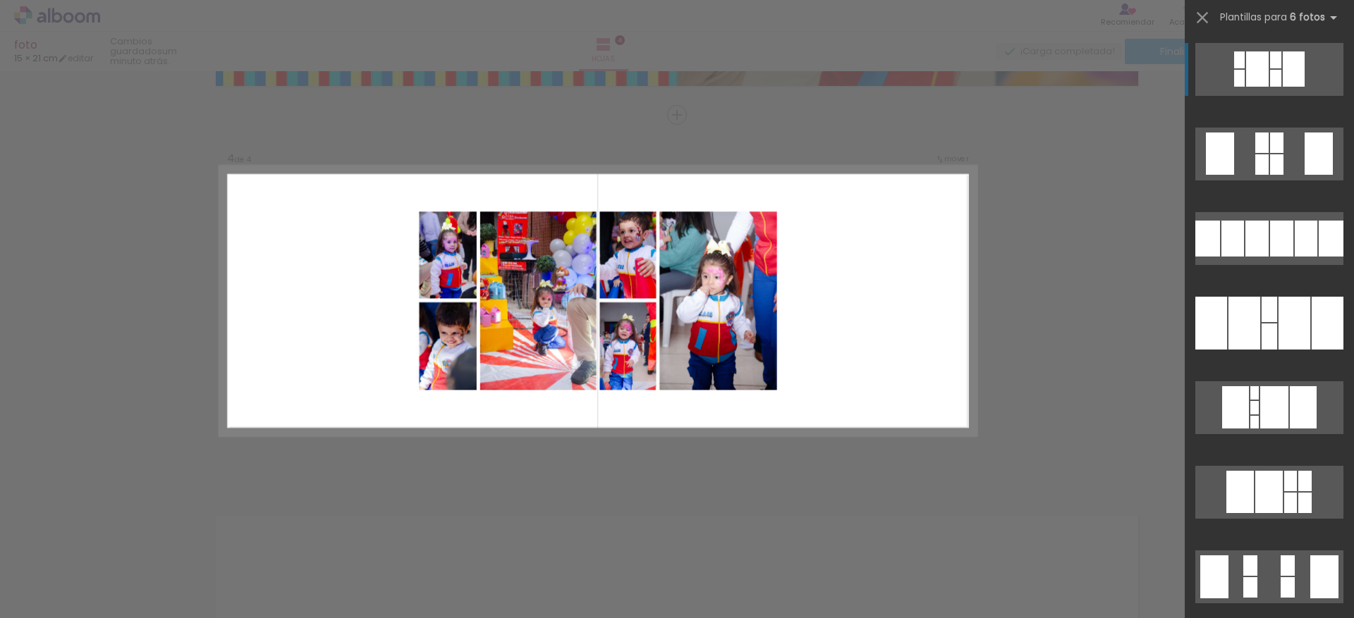
scroll to position [1097, 0]
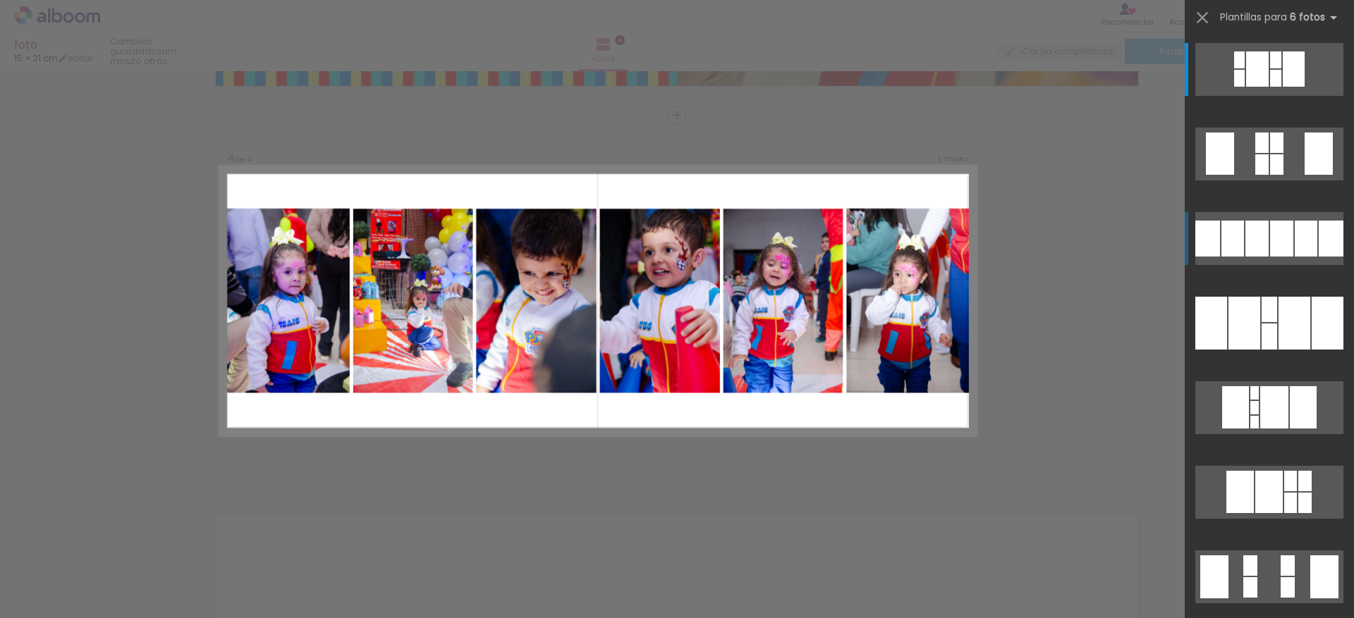
click at [1280, 238] on div at bounding box center [1281, 239] width 23 height 36
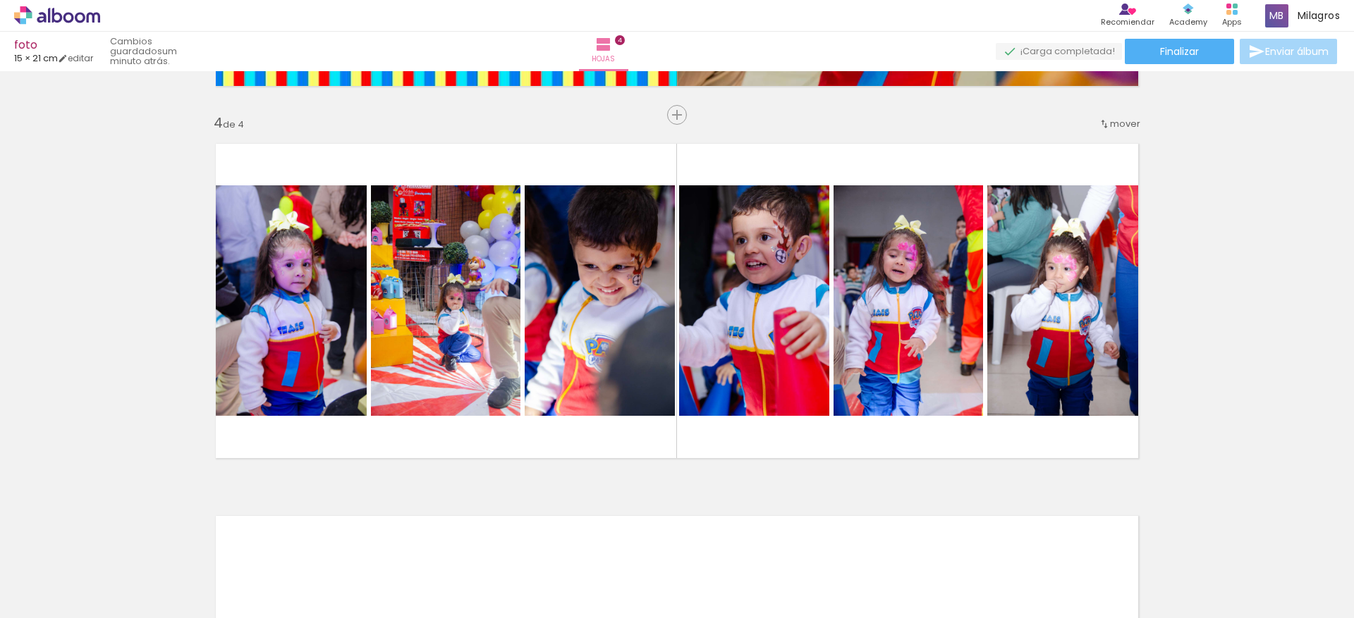
scroll to position [0, 0]
